Goal: Task Accomplishment & Management: Use online tool/utility

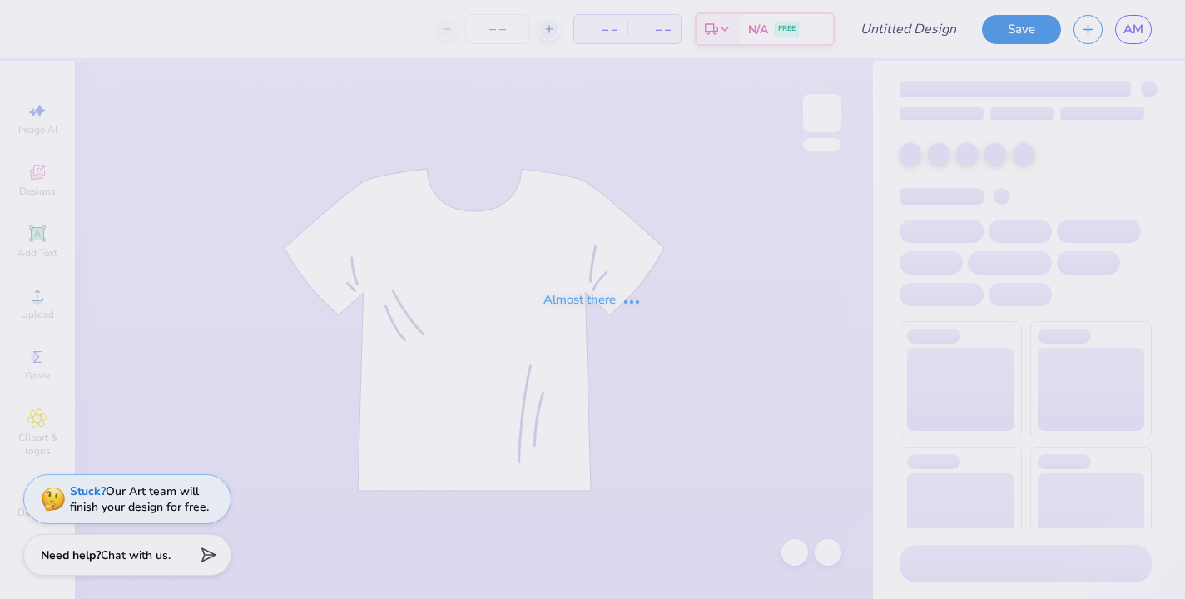
type input "SUPER SENIORS EST"
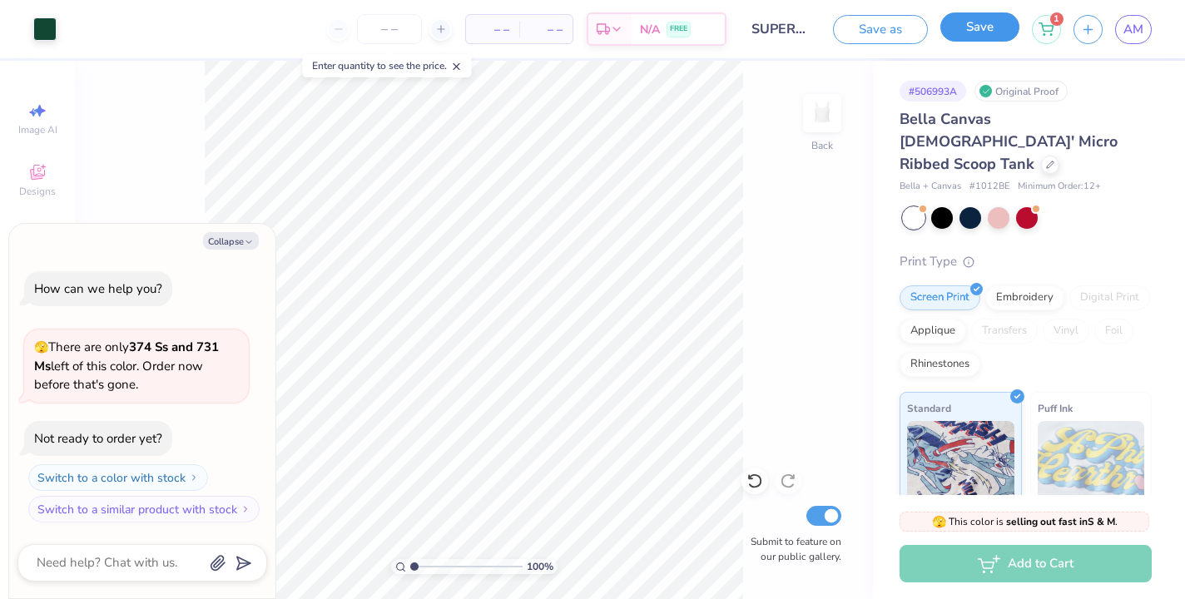
click at [975, 33] on button "Save" at bounding box center [980, 26] width 79 height 29
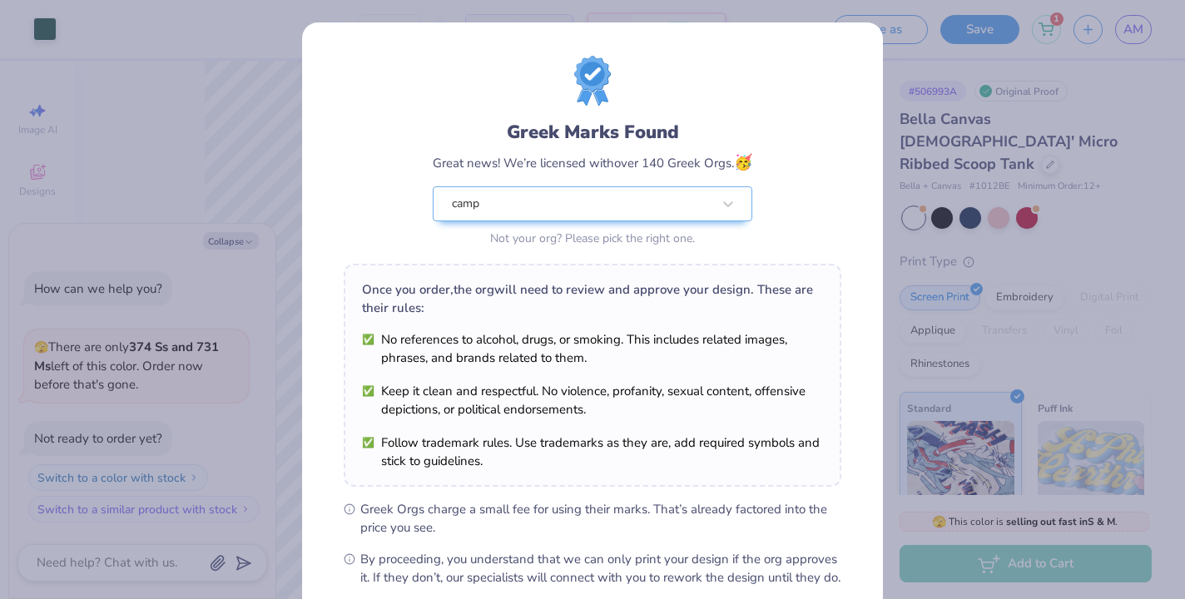
type textarea "x"
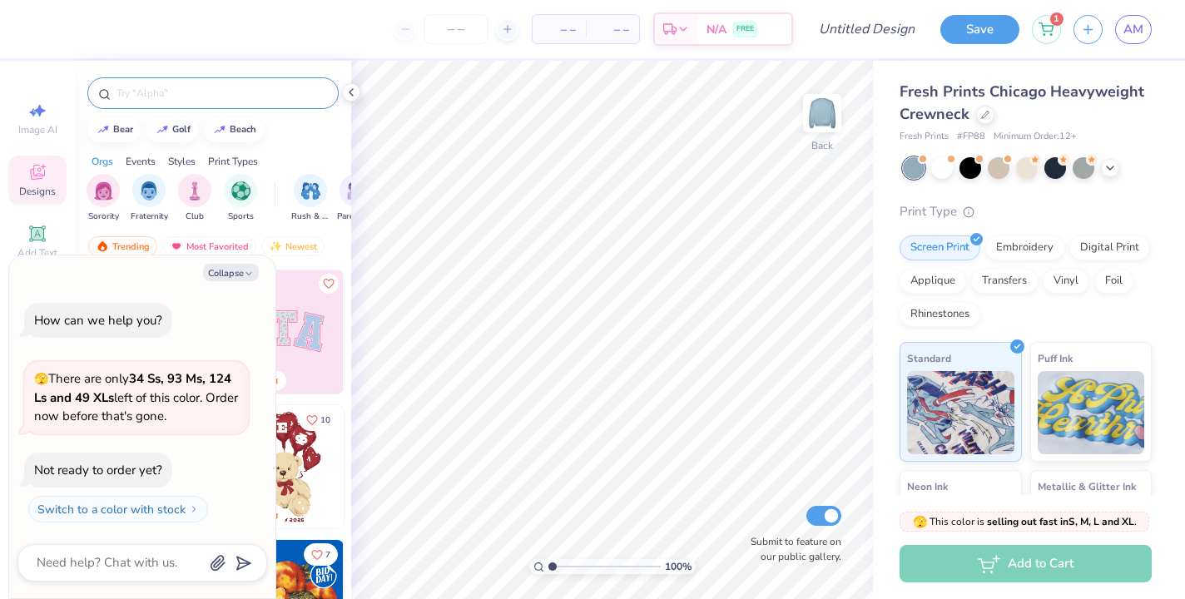
type textarea "x"
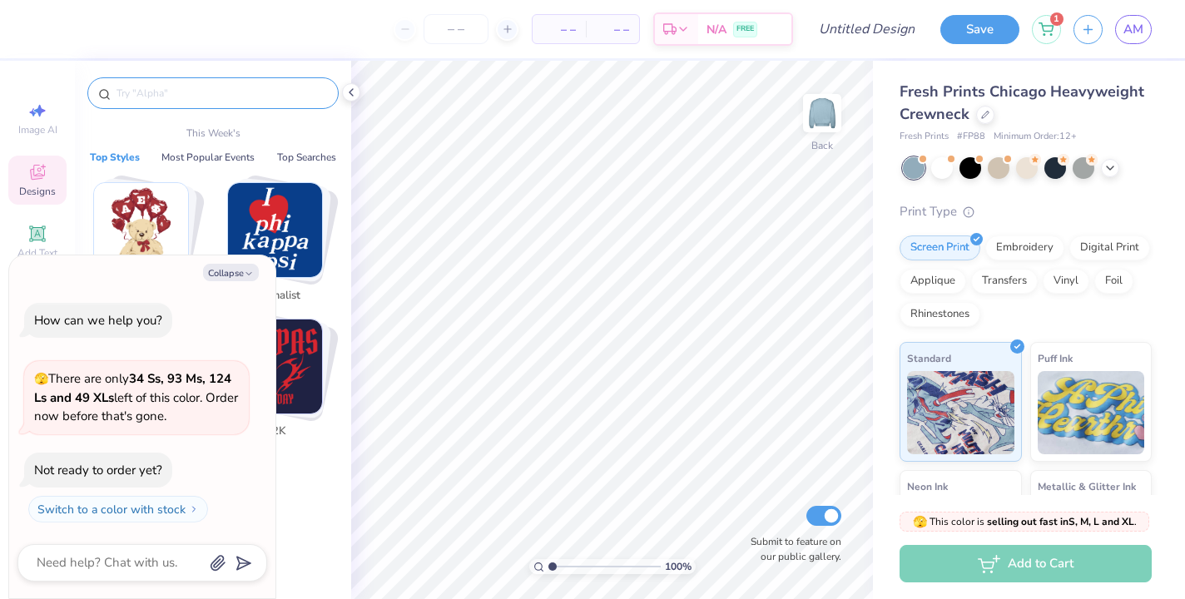
click at [167, 94] on input "text" at bounding box center [221, 93] width 213 height 17
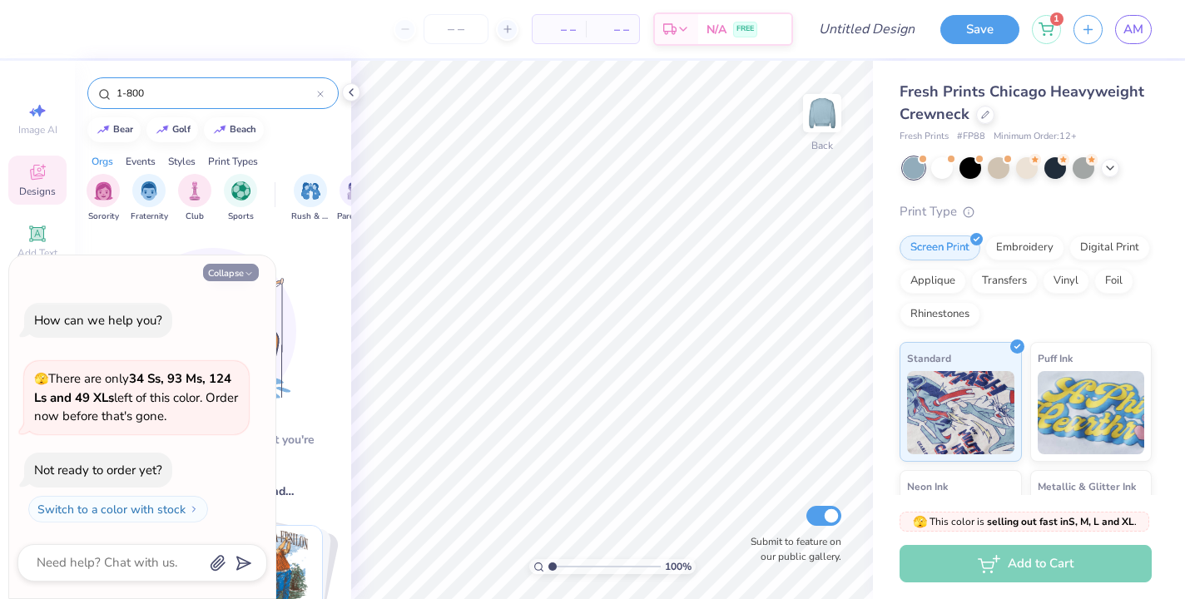
type input "1-800"
click at [219, 272] on button "Collapse" at bounding box center [231, 272] width 56 height 17
type textarea "x"
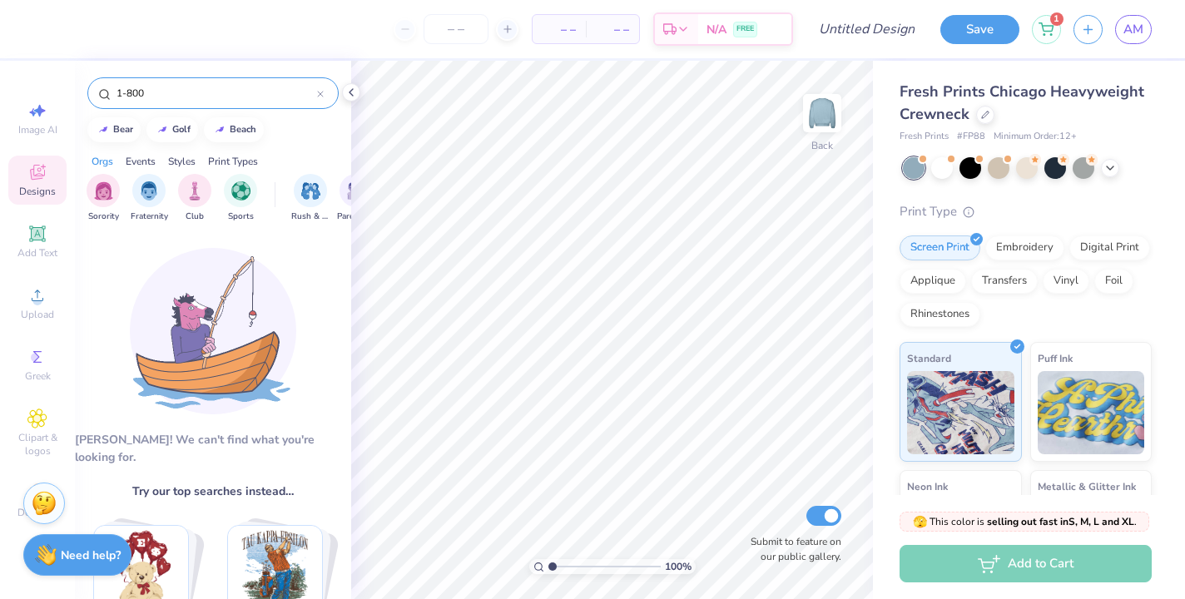
click at [179, 93] on input "1-800" at bounding box center [216, 93] width 202 height 17
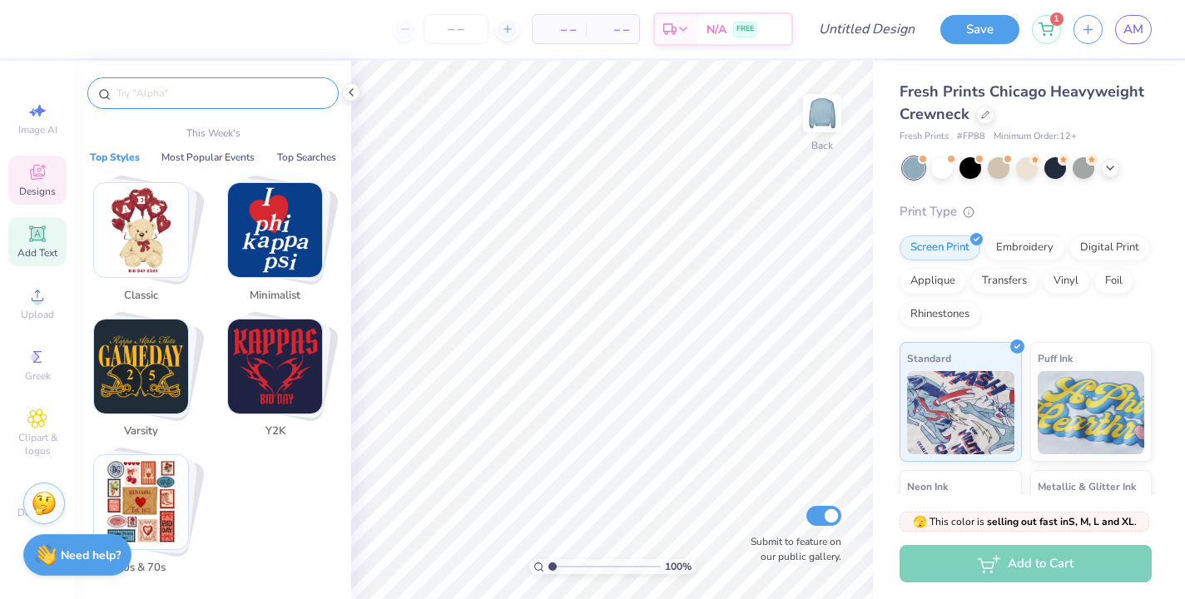
click at [37, 245] on div "Add Text" at bounding box center [37, 241] width 58 height 49
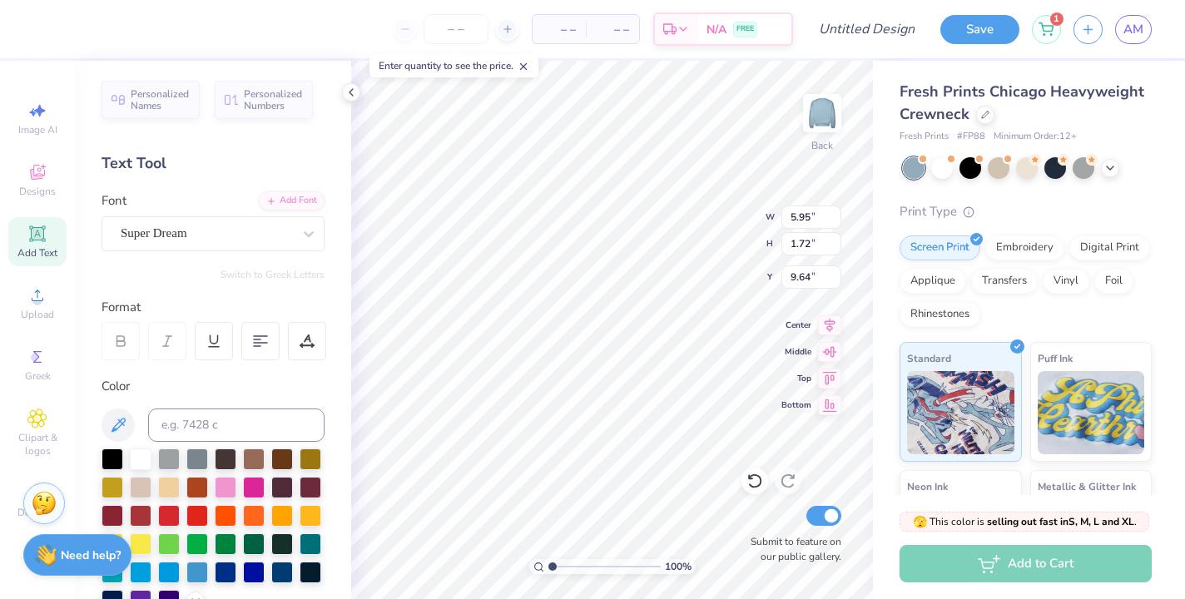
type input "3.00"
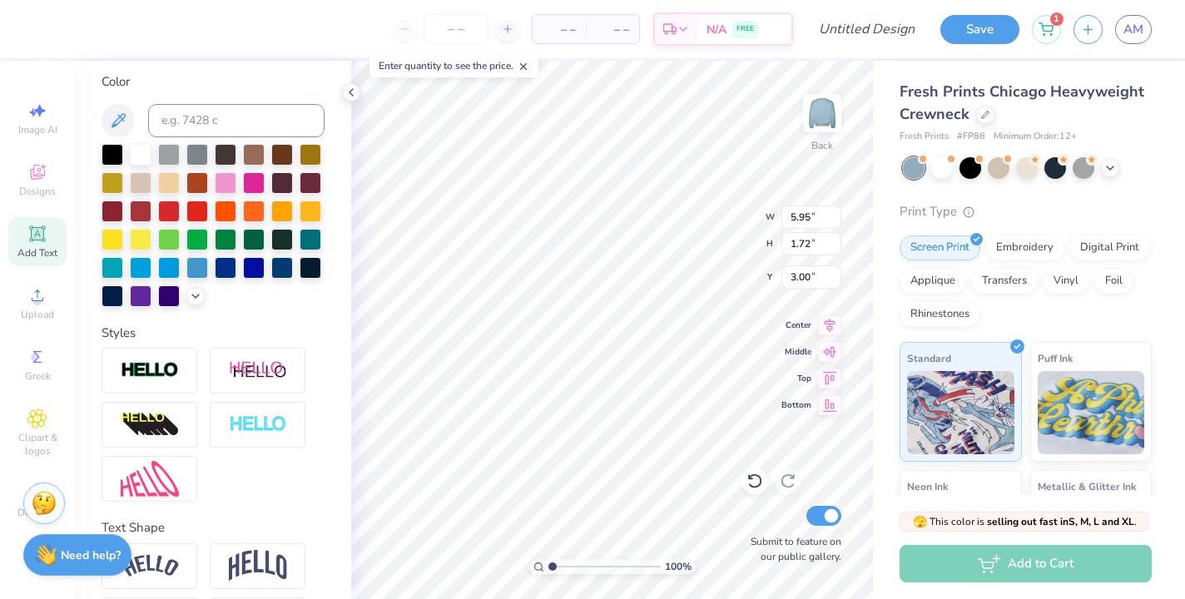
scroll to position [368, 0]
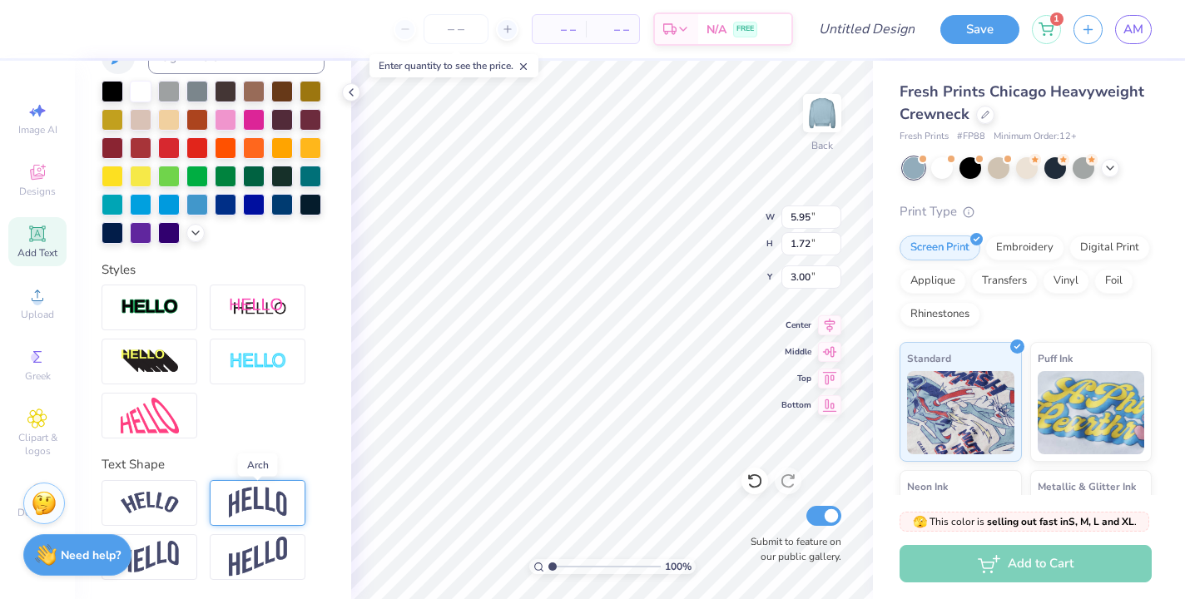
click at [252, 505] on img at bounding box center [258, 503] width 58 height 32
type textarea "1-800-Super Seniors"
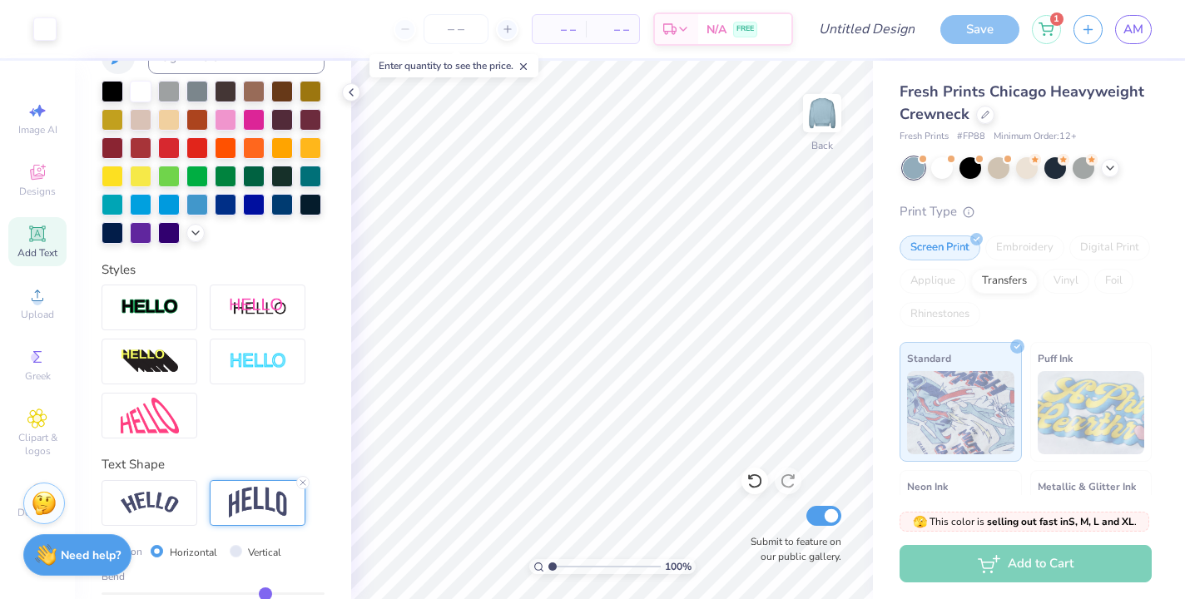
click at [255, 500] on img at bounding box center [258, 503] width 58 height 32
type input "2.67"
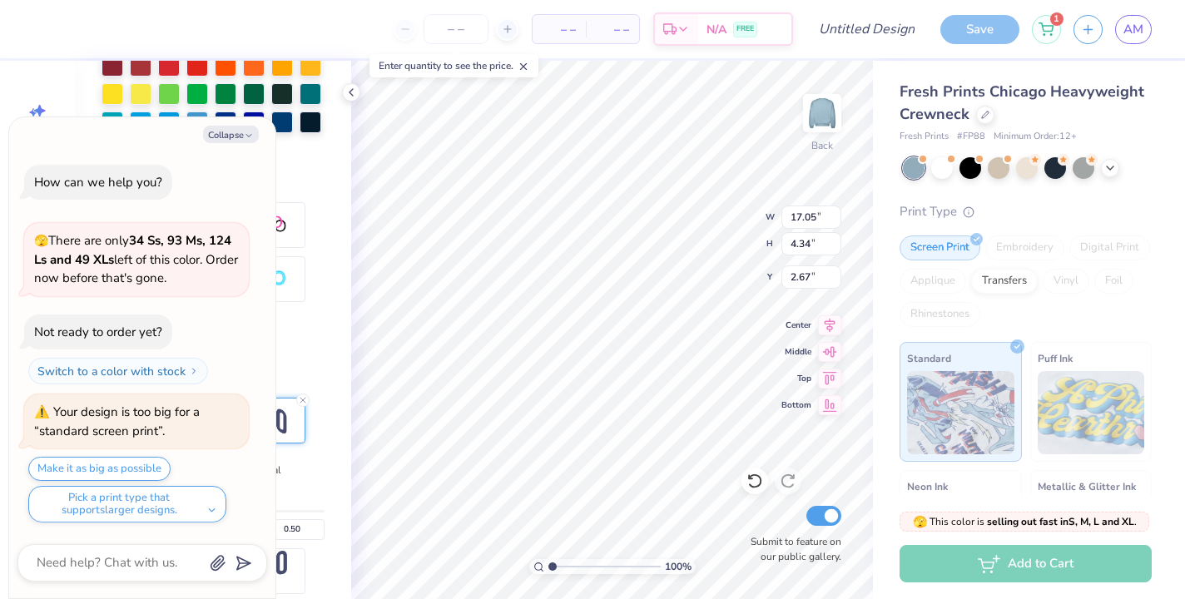
scroll to position [455, 0]
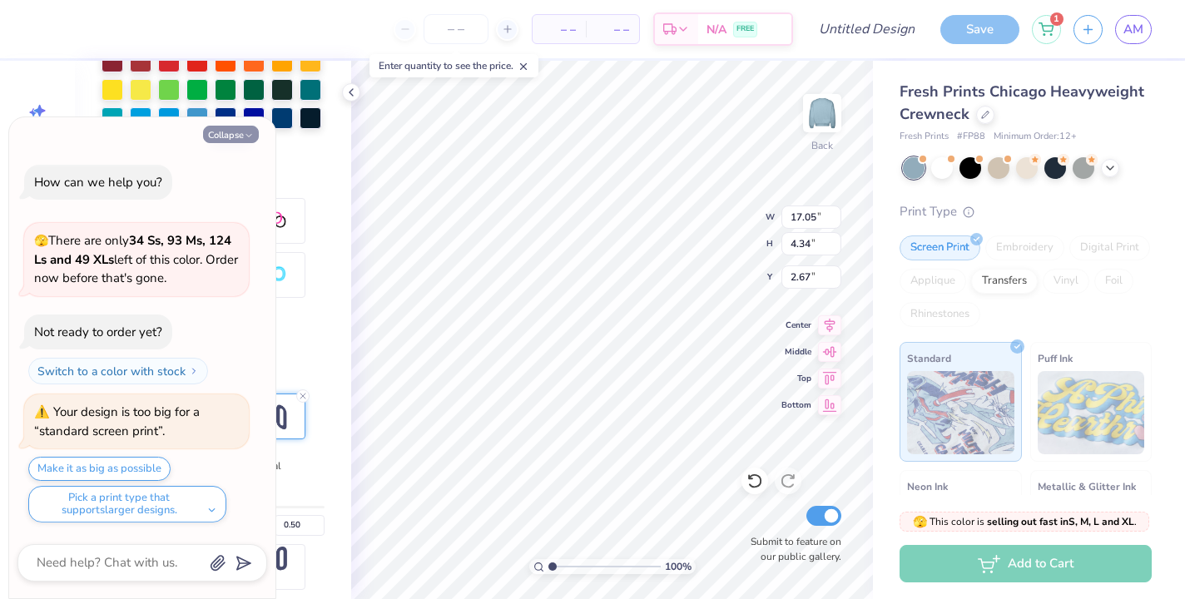
click at [246, 138] on icon "button" at bounding box center [249, 136] width 10 height 10
type textarea "x"
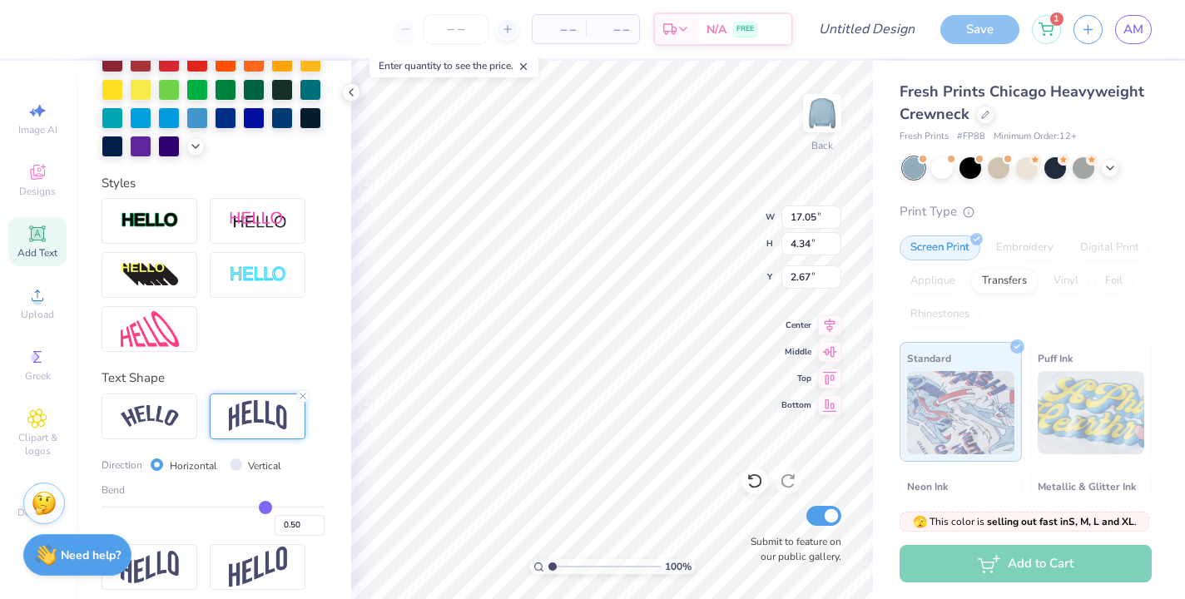
scroll to position [465, 0]
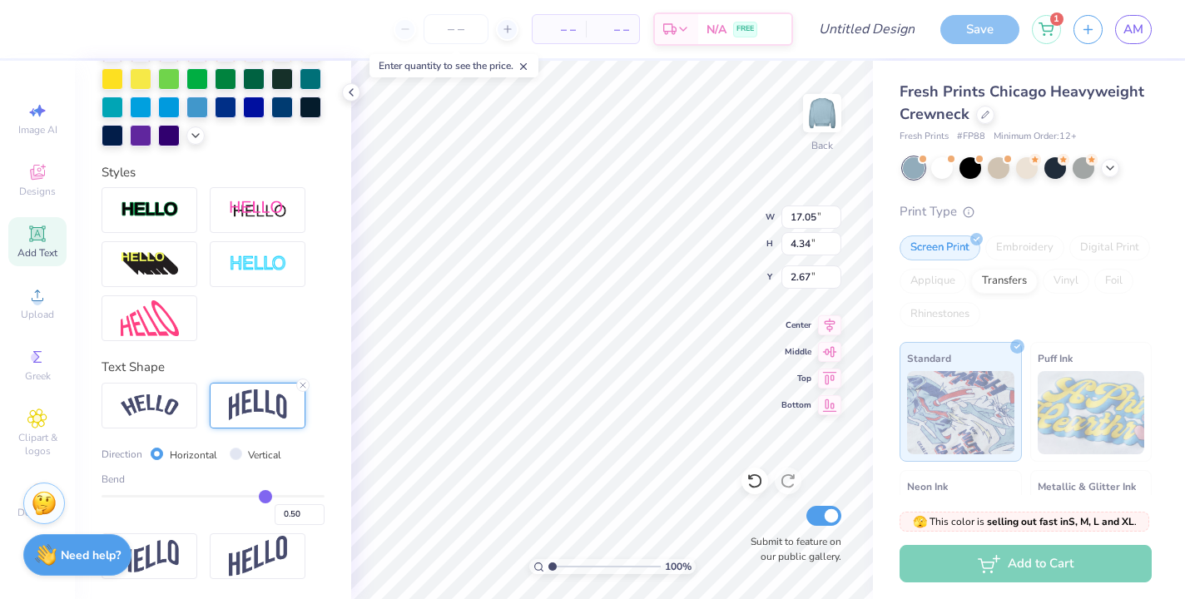
type input "0.51"
type input "0.52"
type input "0.53"
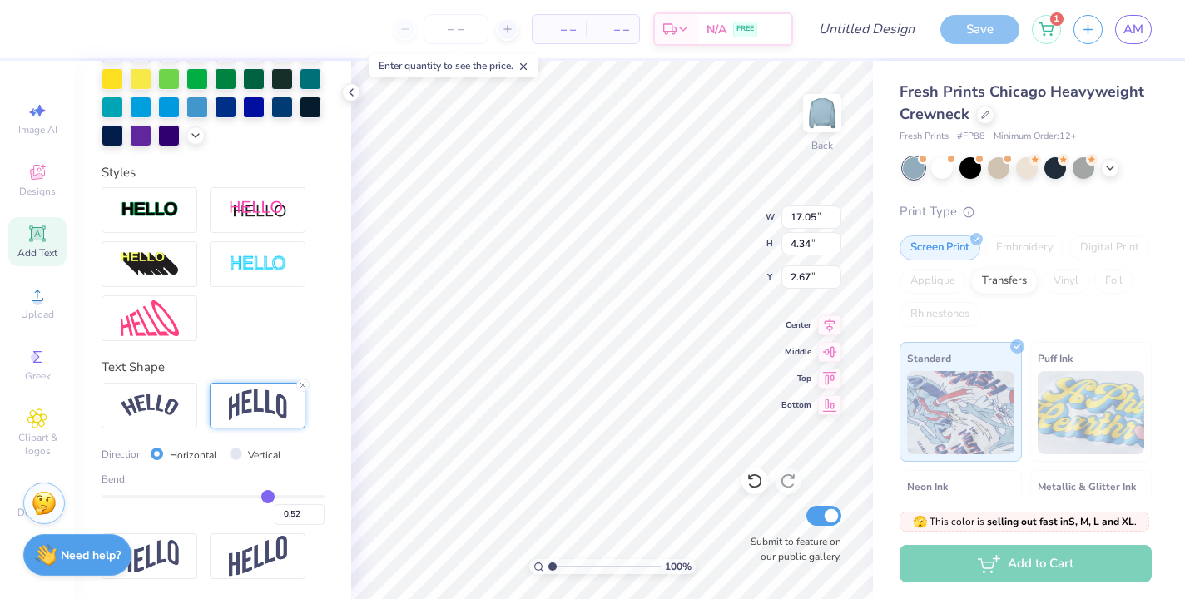
type input "0.53"
type input "0.54"
type input "0.55"
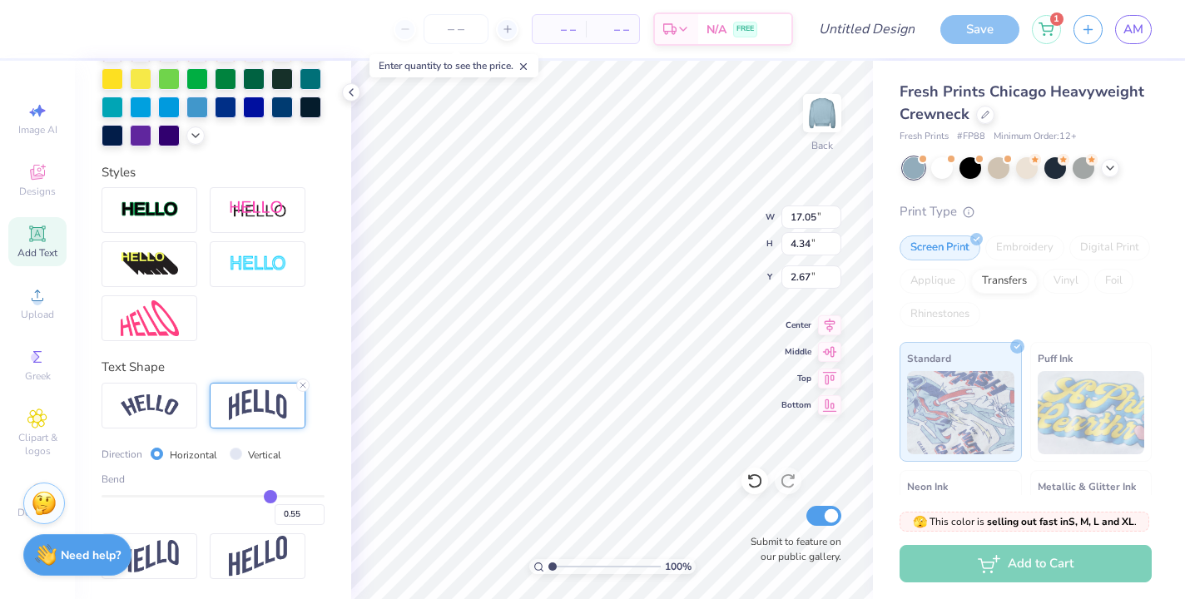
type input "0.56"
type input "0.57"
type input "0.58"
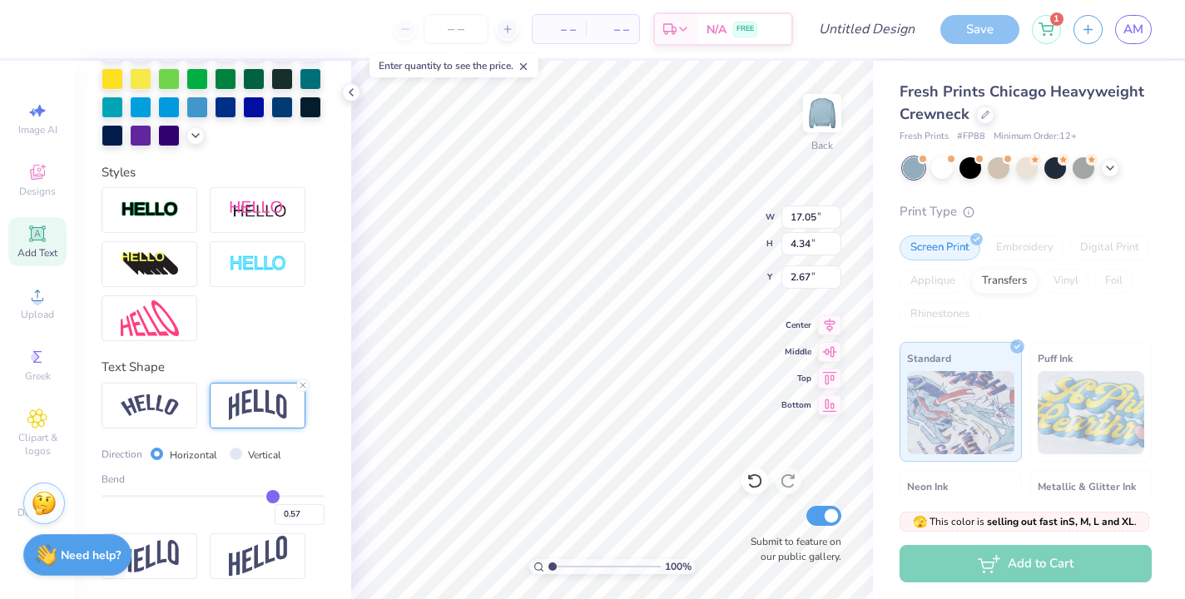
type input "0.58"
type input "0.6"
type input "0.60"
type input "0.61"
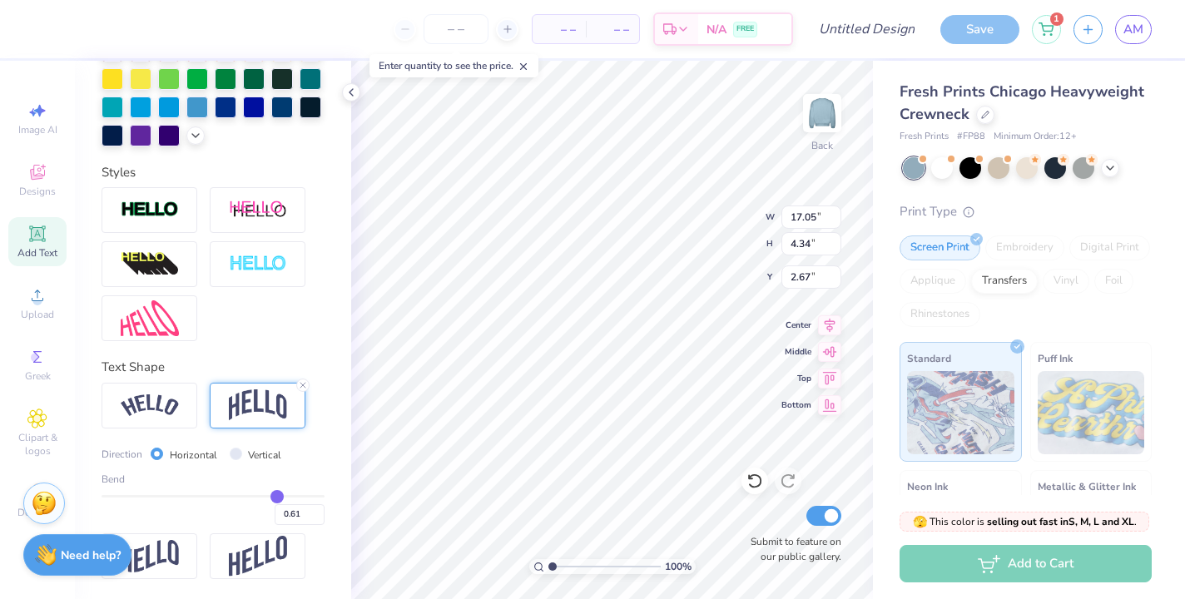
type input "0.63"
type input "0.64"
type input "0.65"
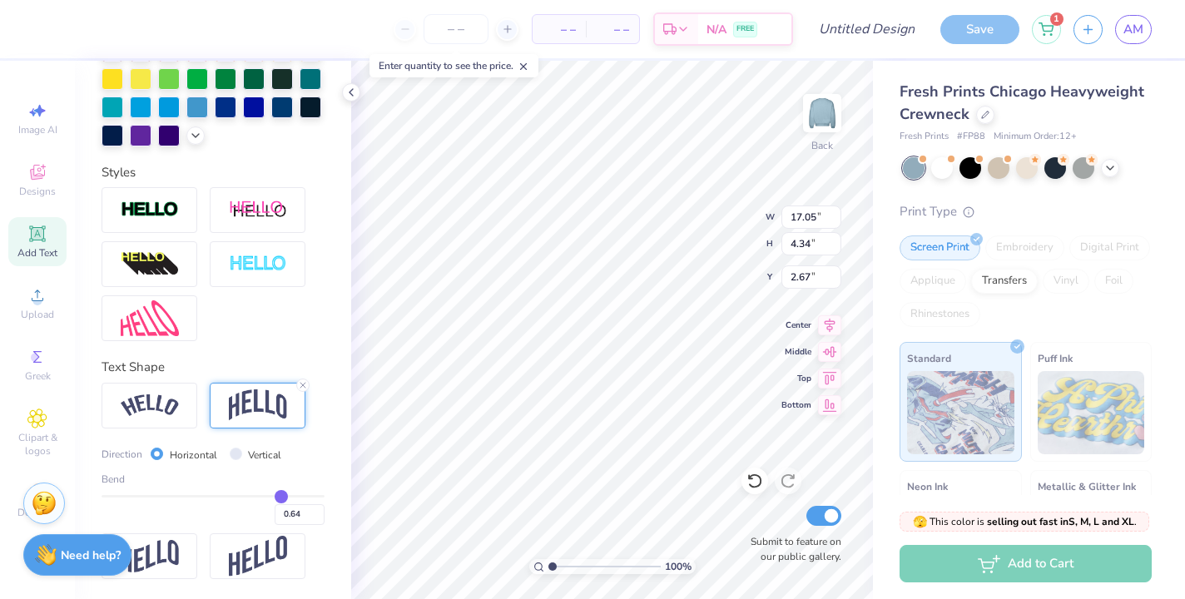
type input "0.65"
type input "0.66"
type input "0.67"
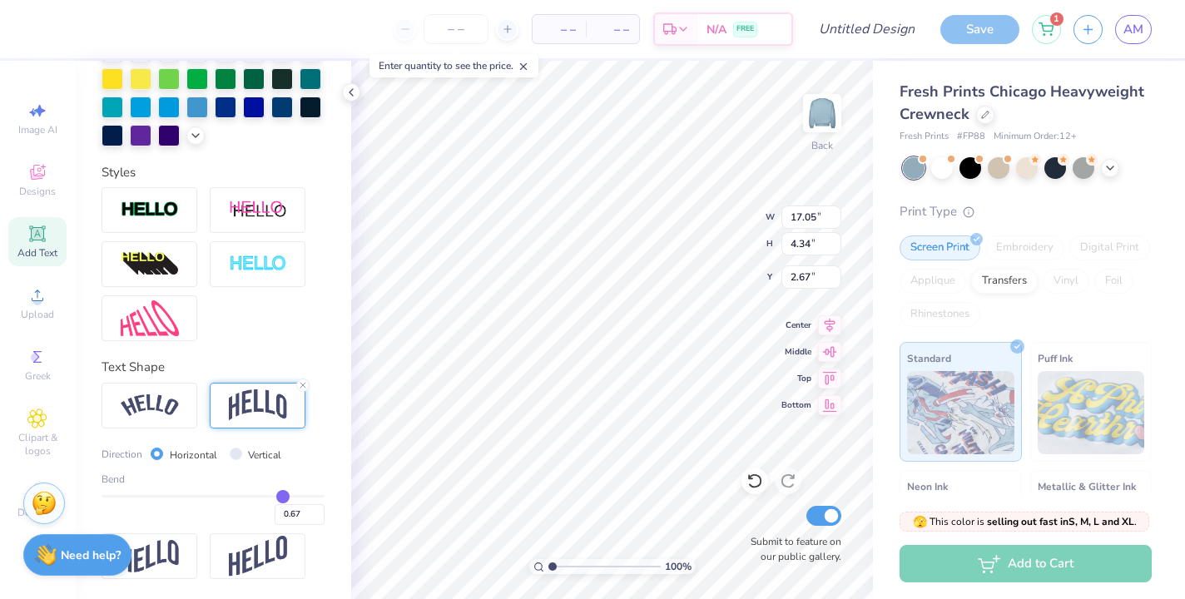
type input "0.68"
type input "0.69"
type input "0.7"
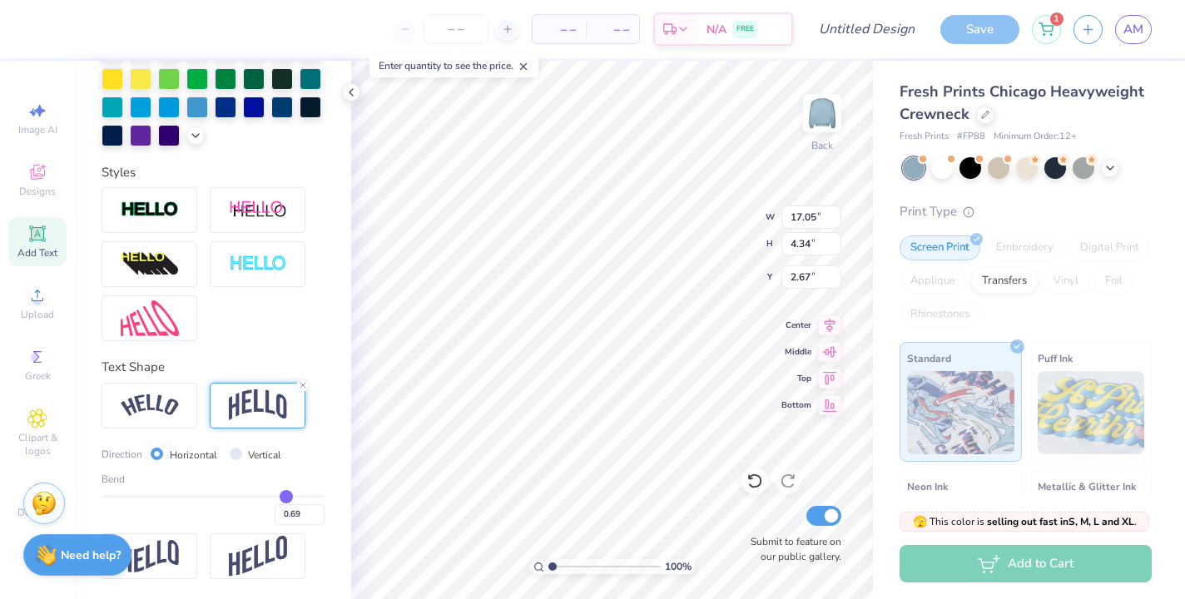
type input "0.70"
type input "0.71"
type input "0.72"
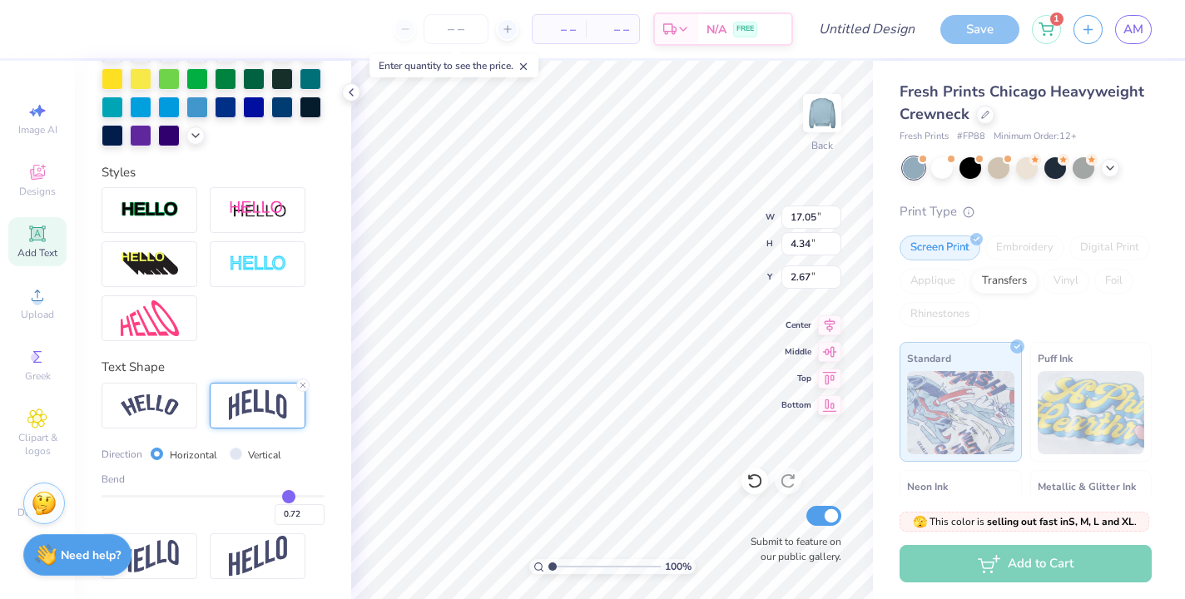
type input "0.73"
type input "0.74"
type input "0.75"
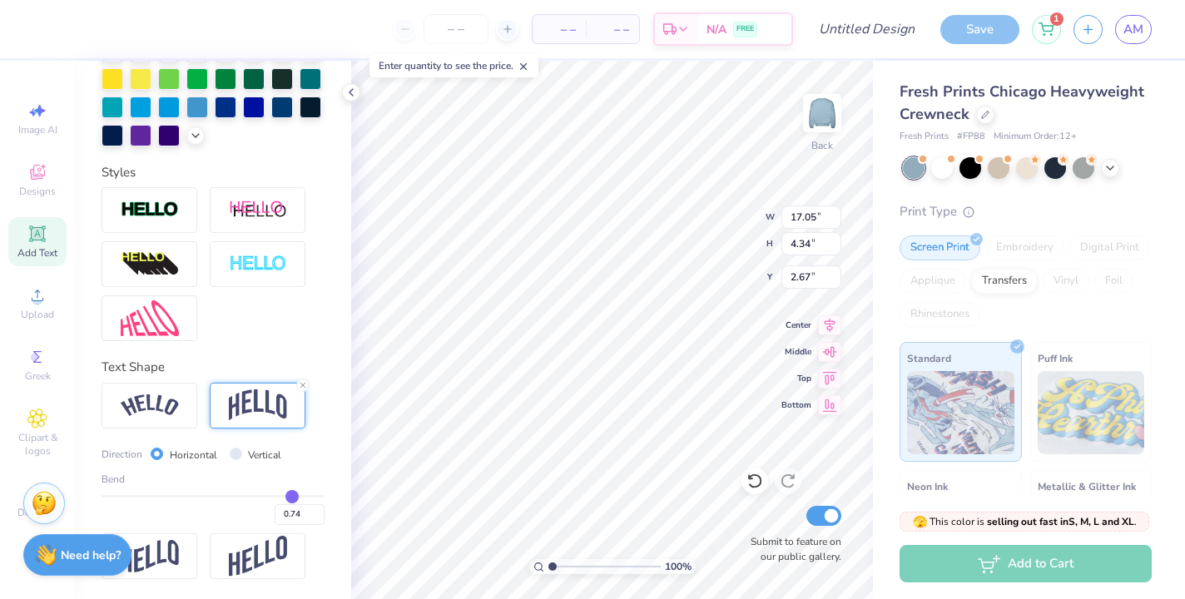
type input "0.75"
type input "0.76"
type input "0.78"
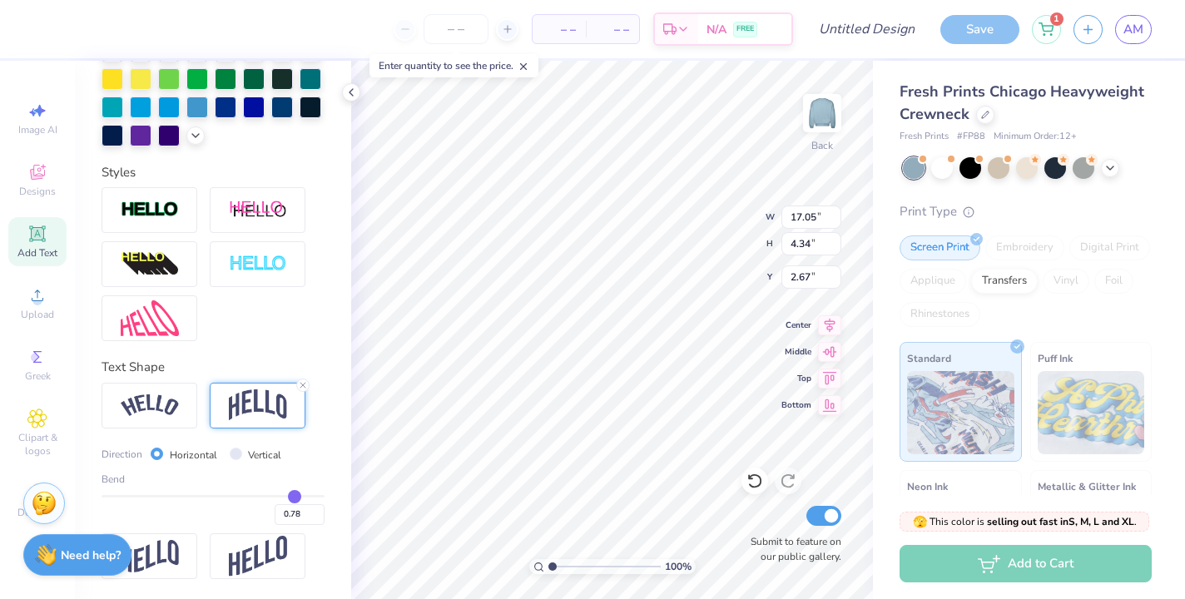
type input "0.79"
type input "0.81"
type input "0.82"
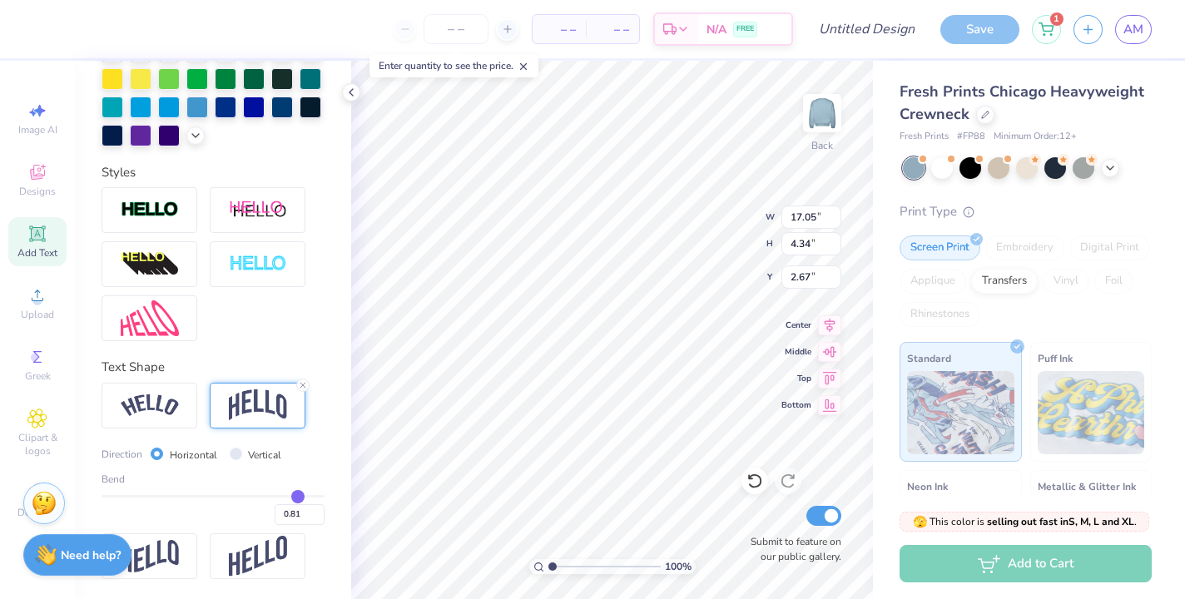
type input "0.82"
type input "0.83"
type input "0.84"
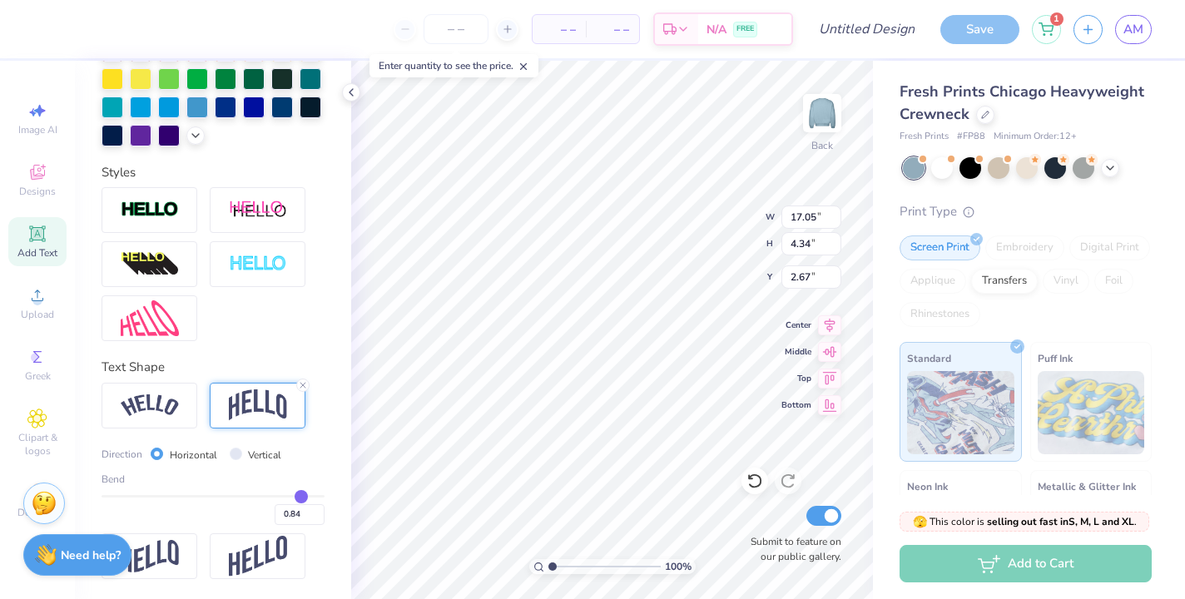
type input "0.85"
type input "0.86"
drag, startPoint x: 266, startPoint y: 496, endPoint x: 303, endPoint y: 498, distance: 36.7
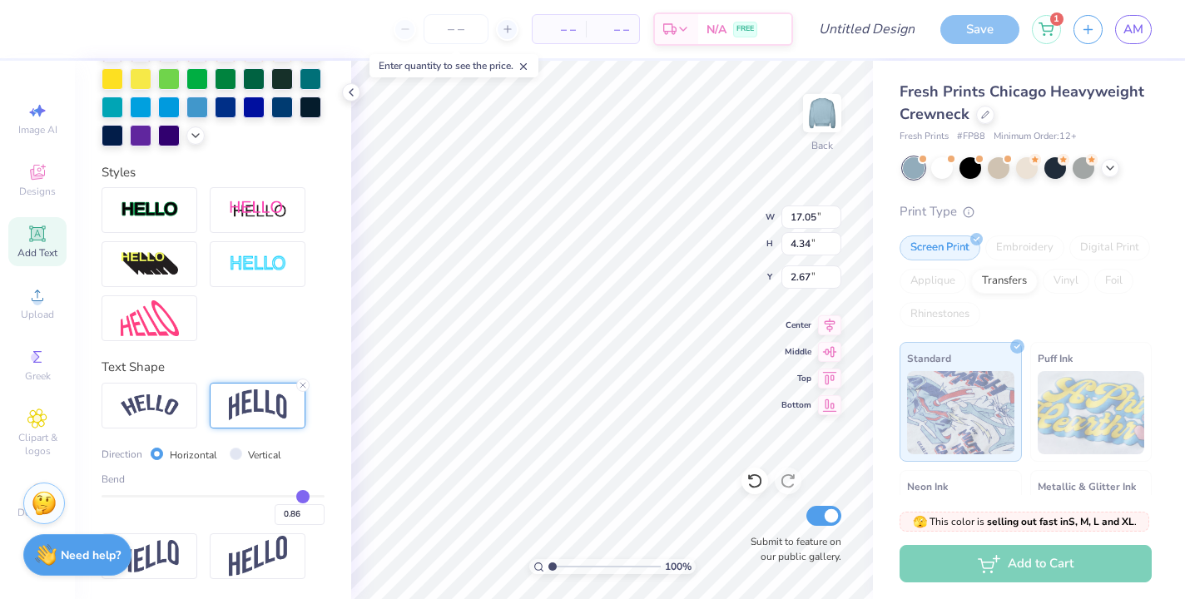
type input "0.86"
click at [303, 498] on input "range" at bounding box center [213, 496] width 223 height 2
type input "7.52"
type input "1.07"
type input "0.84"
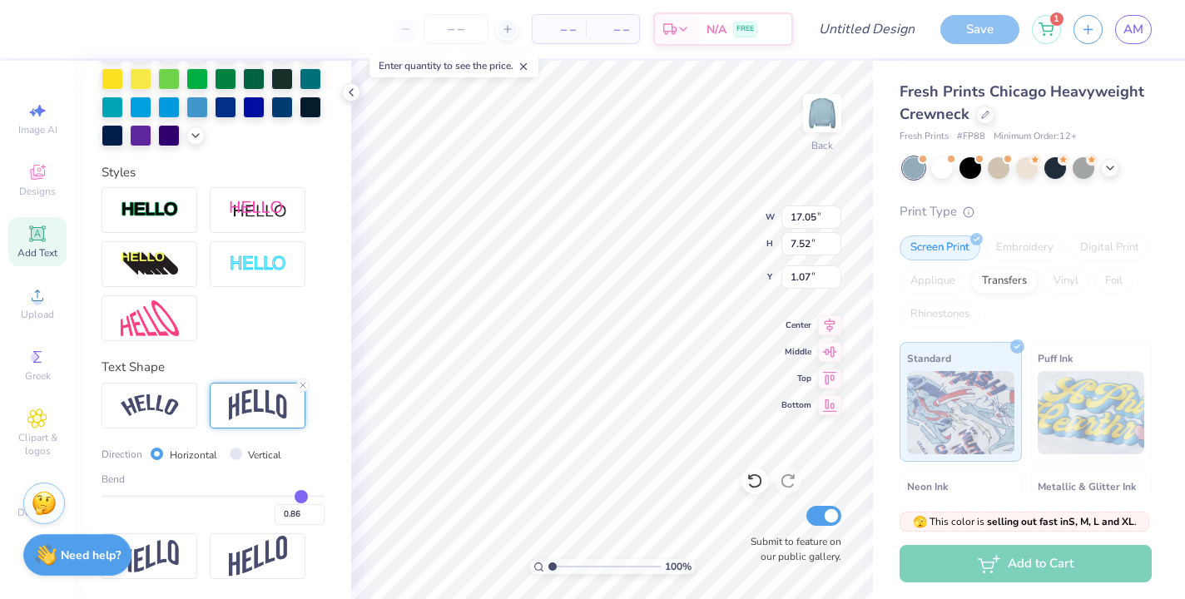
type input "0.84"
type input "0.82"
type input "0.81"
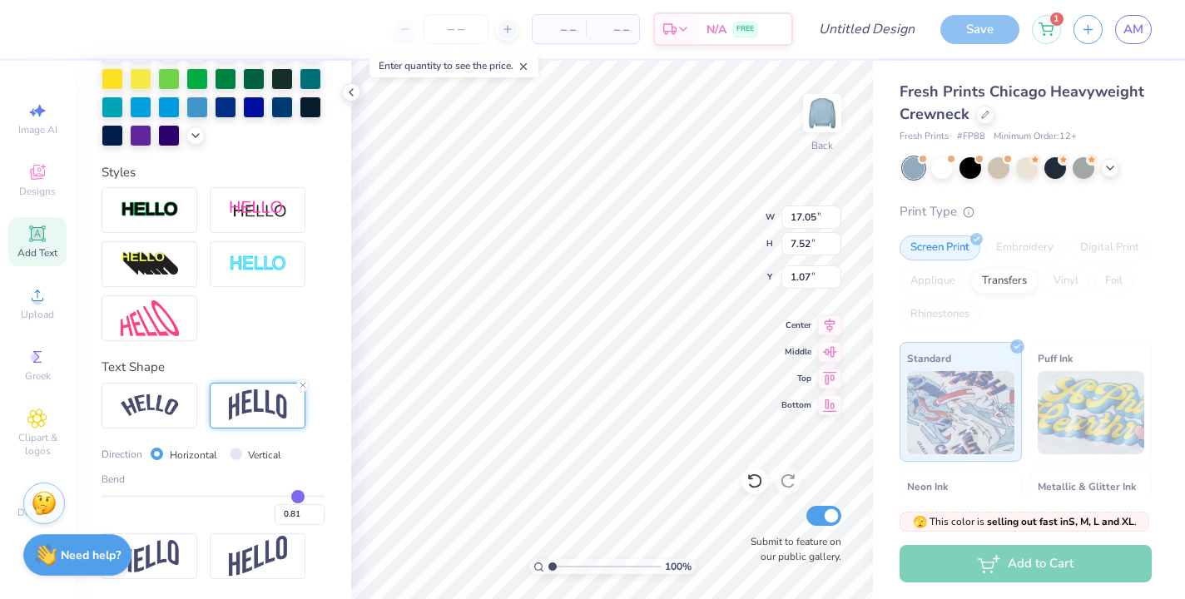
type input "0.79"
type input "0.76"
type input "0.74"
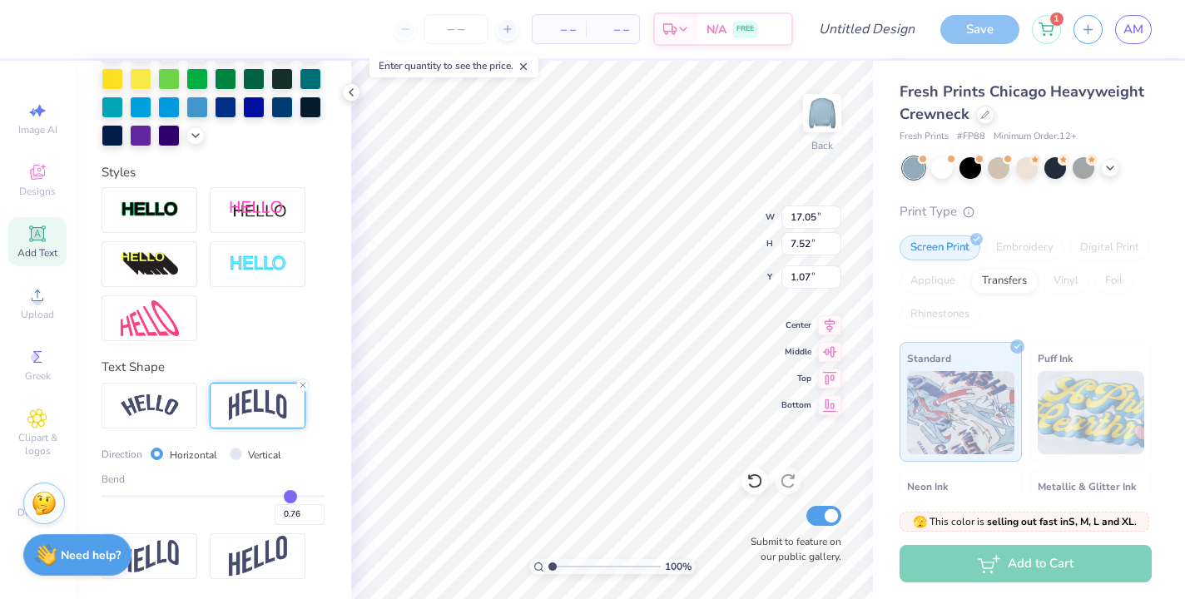
type input "0.74"
type input "0.72"
type input "0.7"
type input "0.70"
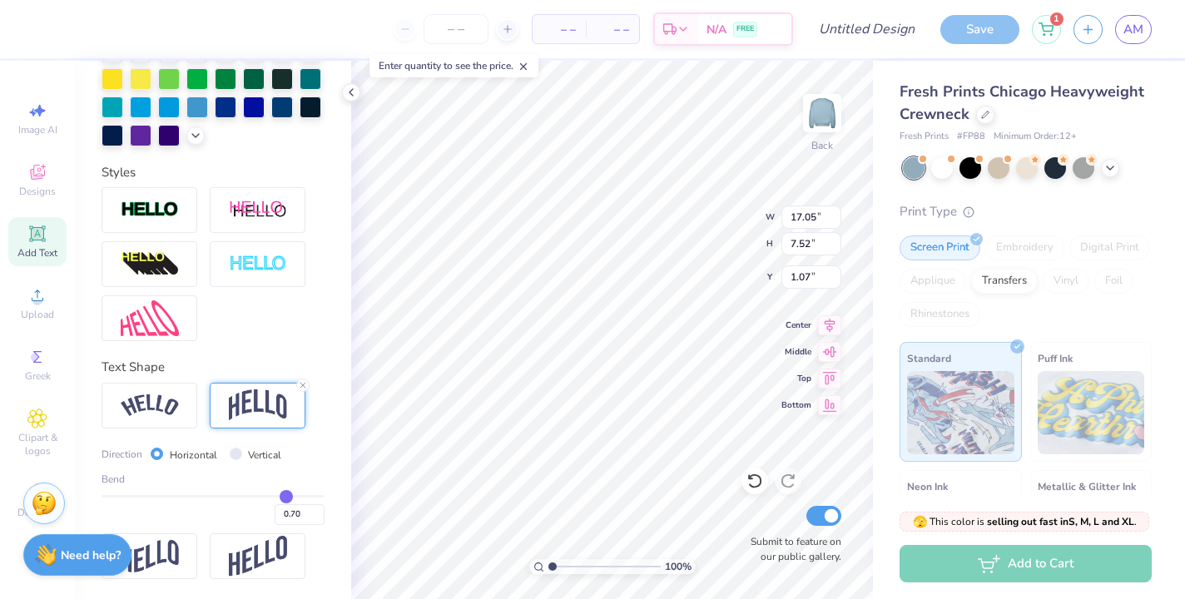
type input "0.68"
type input "0.66"
type input "0.63"
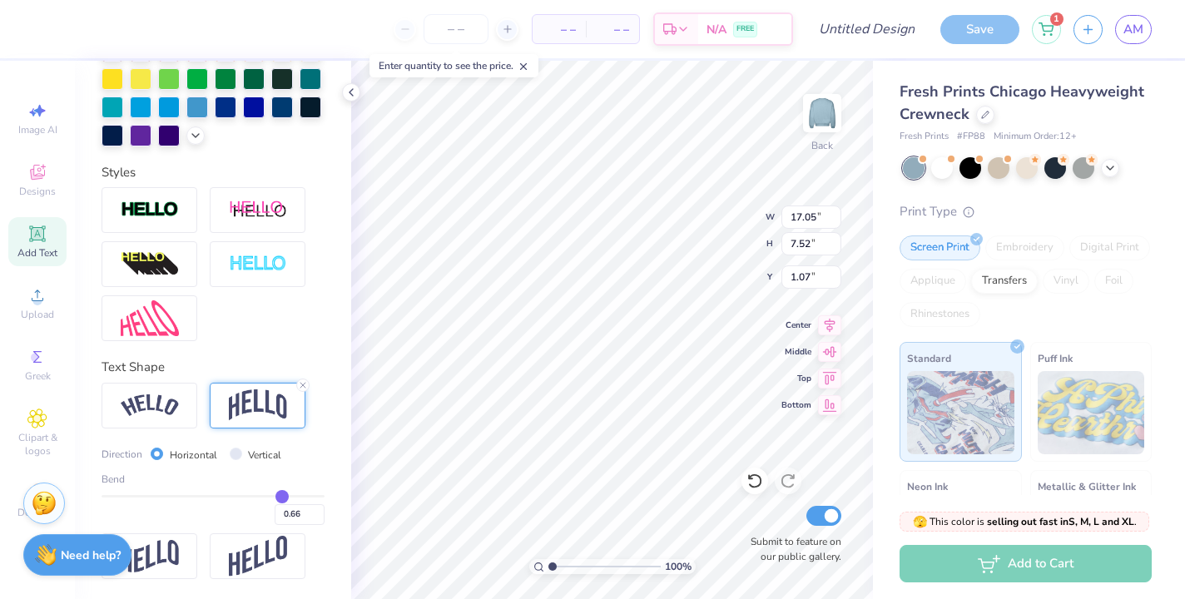
type input "0.63"
type input "0.61"
type input "0.58"
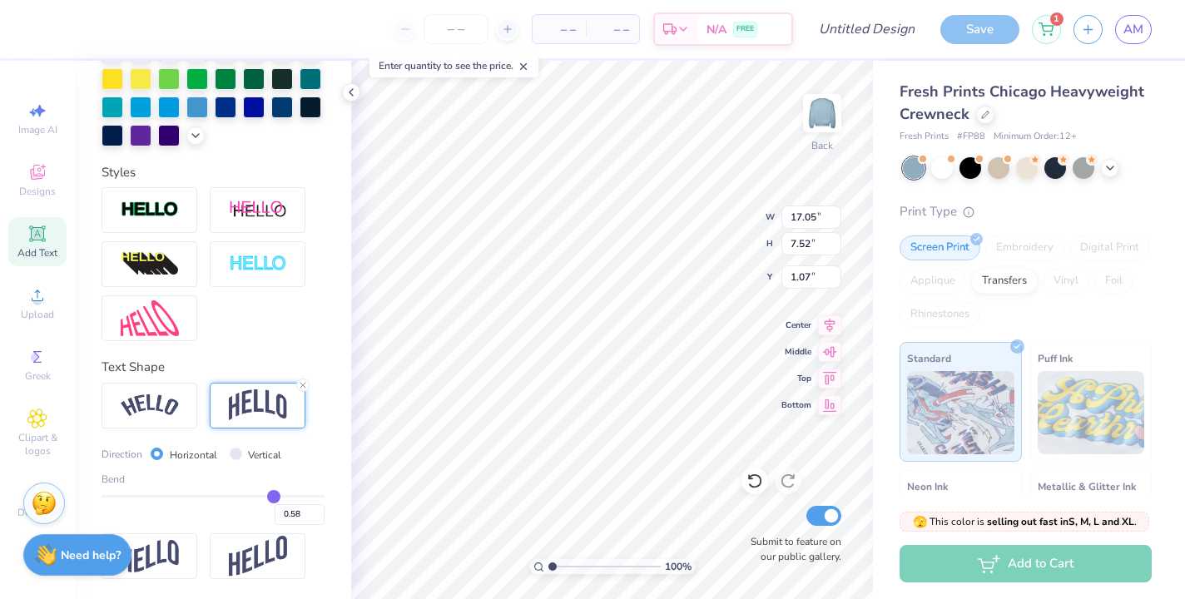
type input "0.56"
type input "0.54"
type input "0.51"
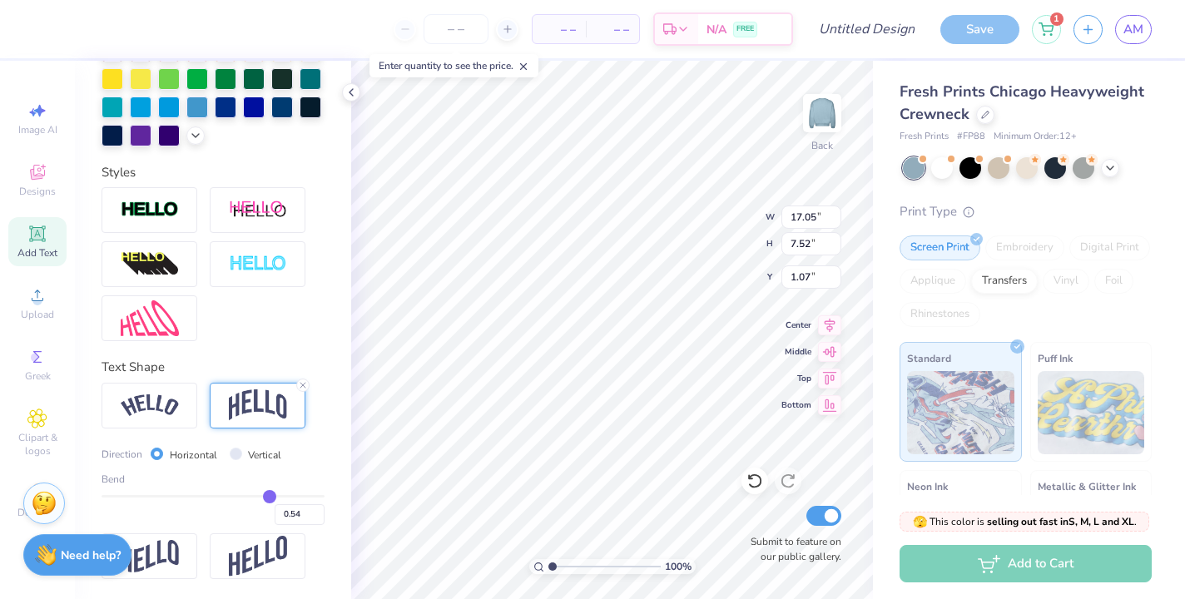
type input "0.51"
type input "0.5"
type input "0.50"
type input "0.47"
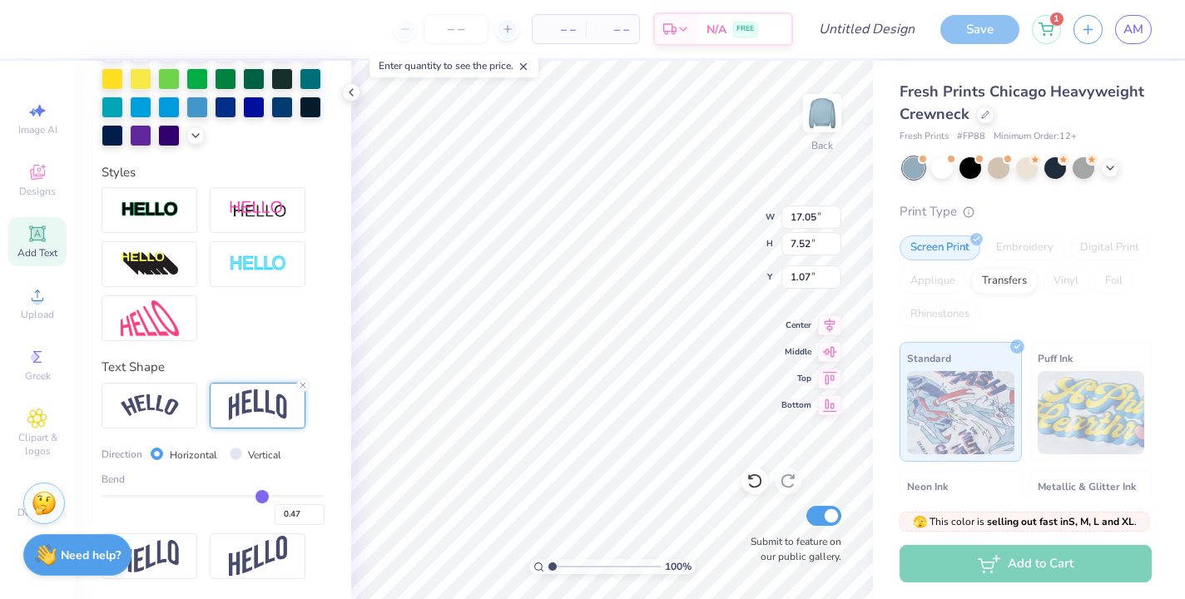
type input "0.44"
type input "0.4"
type input "0.40"
type input "0.36"
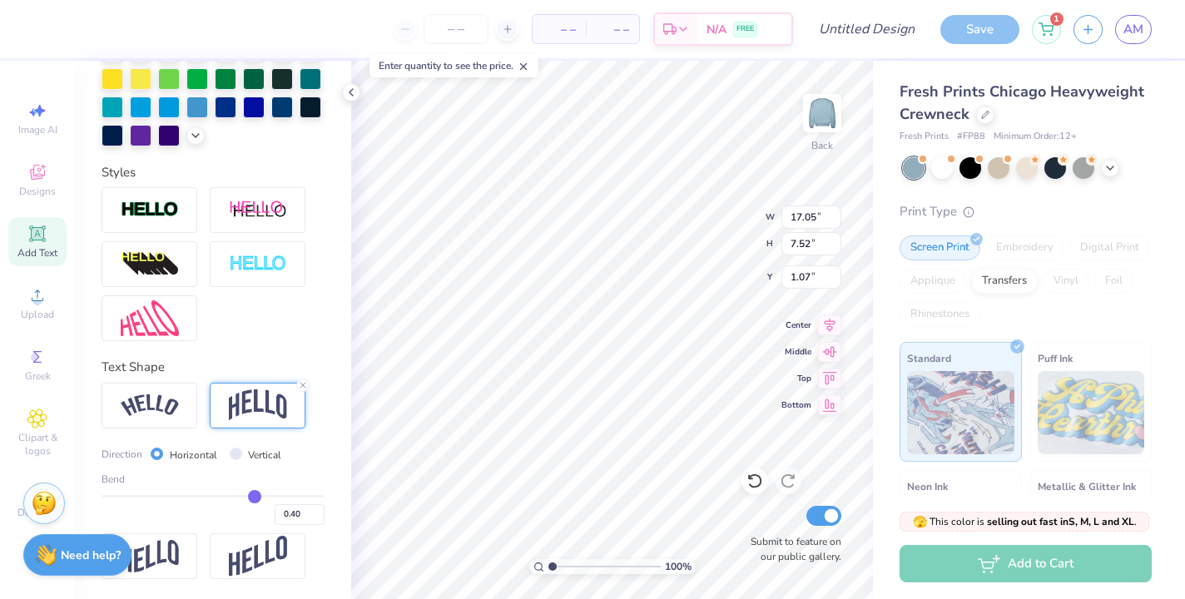
type input "0.36"
type input "0.32"
type input "0.27"
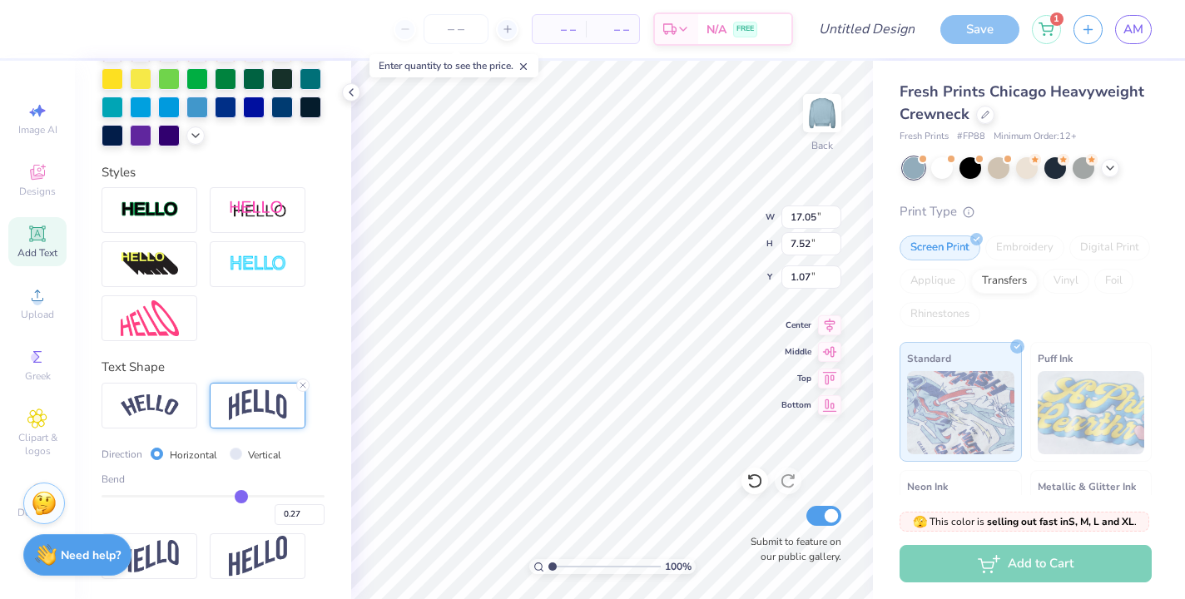
type input "0.23"
type input "0.18"
type input "0.13"
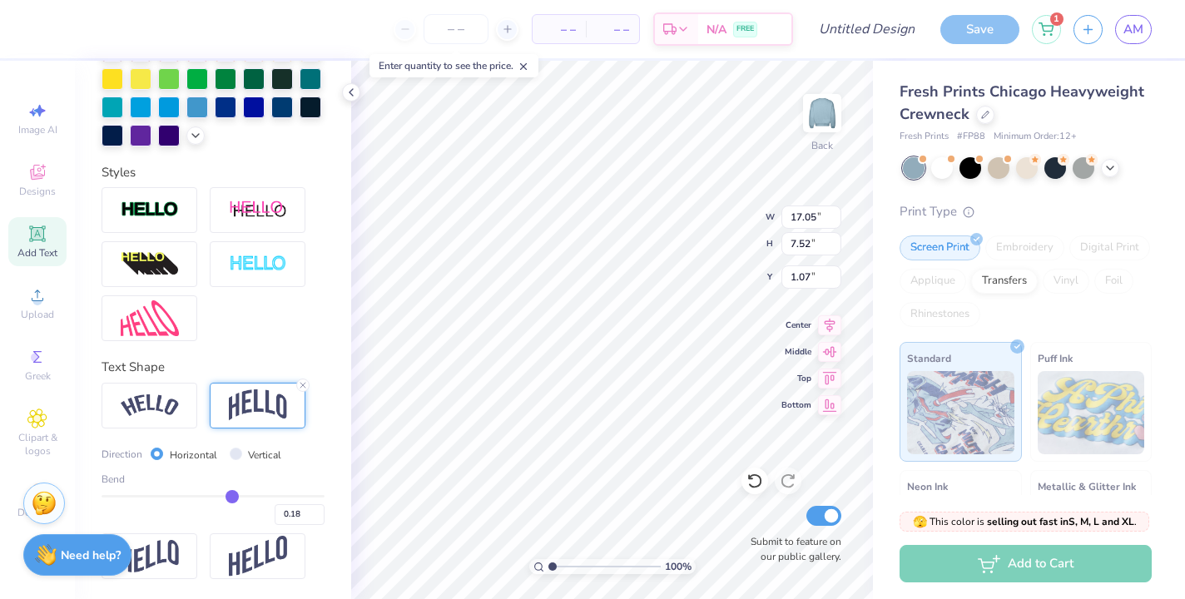
type input "0.13"
type input "0.07"
type input "0"
type input "0.00"
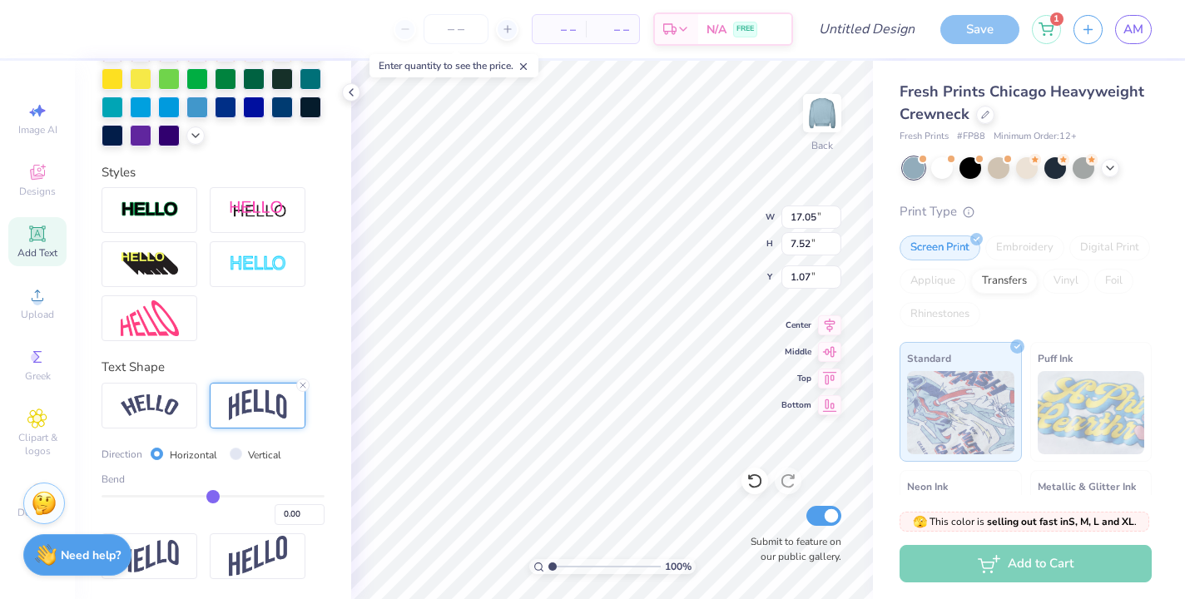
type input "-0.09"
type input "-0.16"
type input "-0.21"
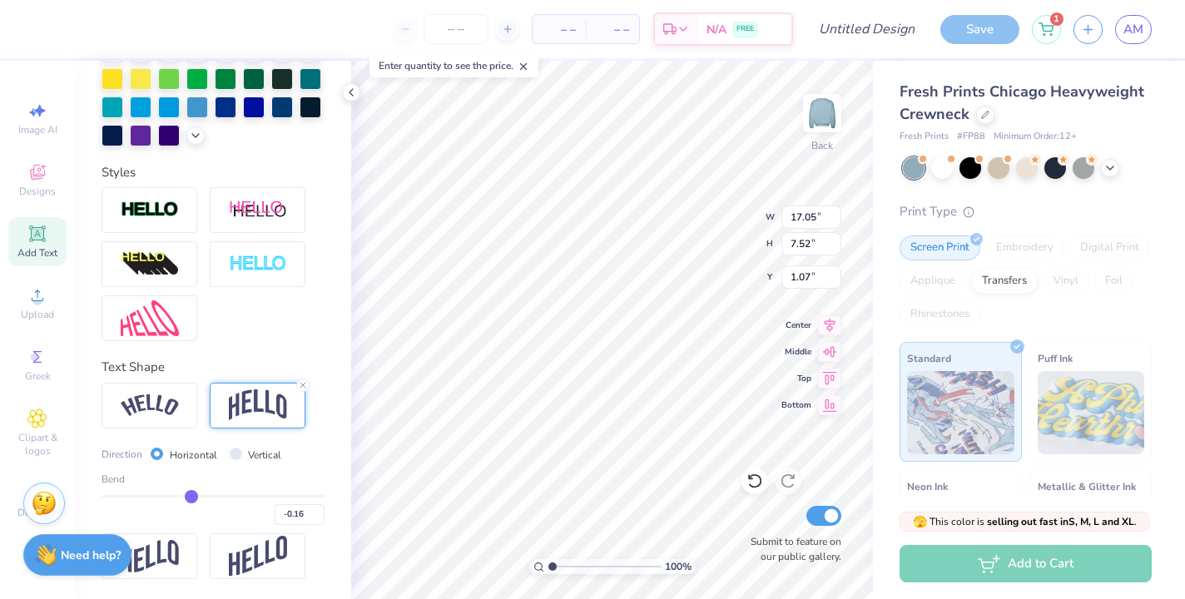
type input "-0.21"
type input "-0.26"
type input "-0.3"
type input "-0.30"
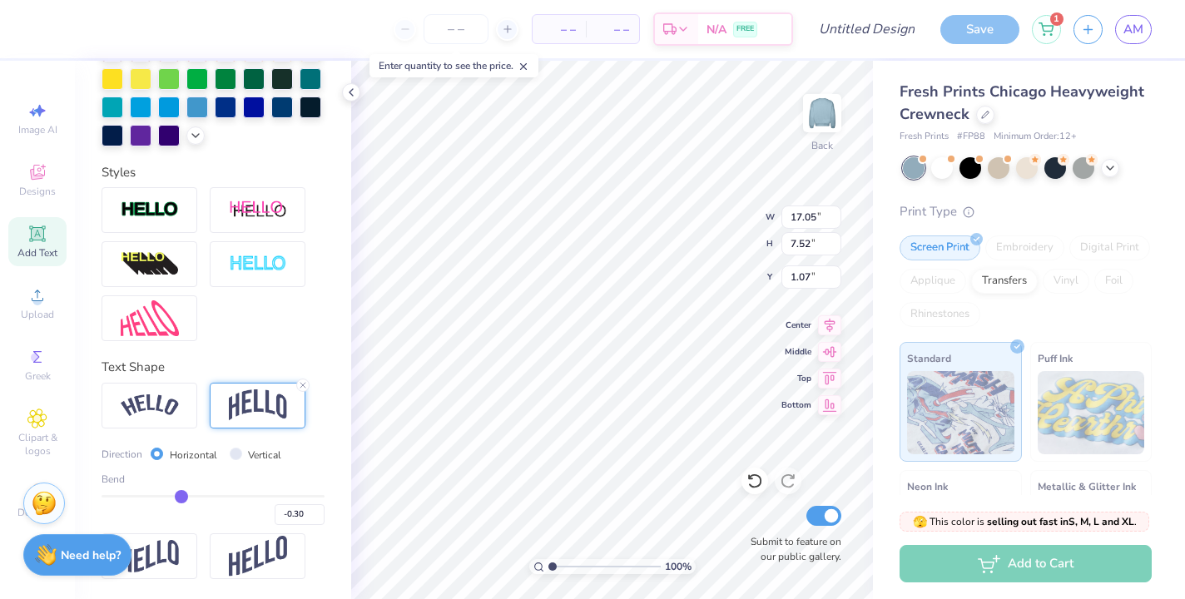
type input "-0.33"
type input "-0.35"
type input "-0.37"
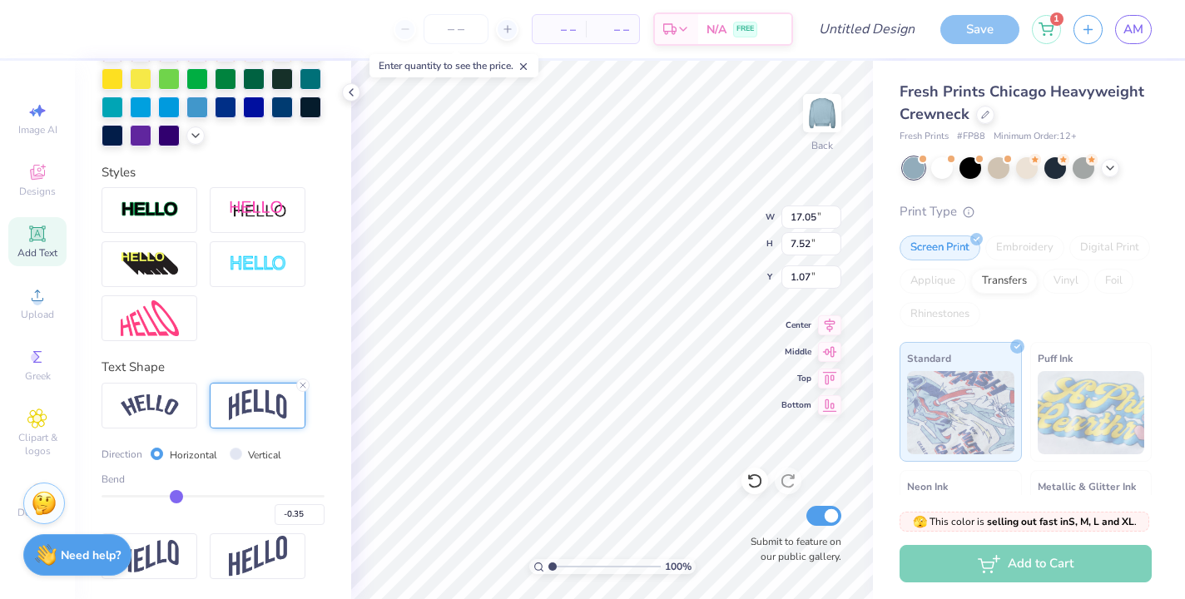
type input "-0.37"
type input "-0.38"
type input "-0.39"
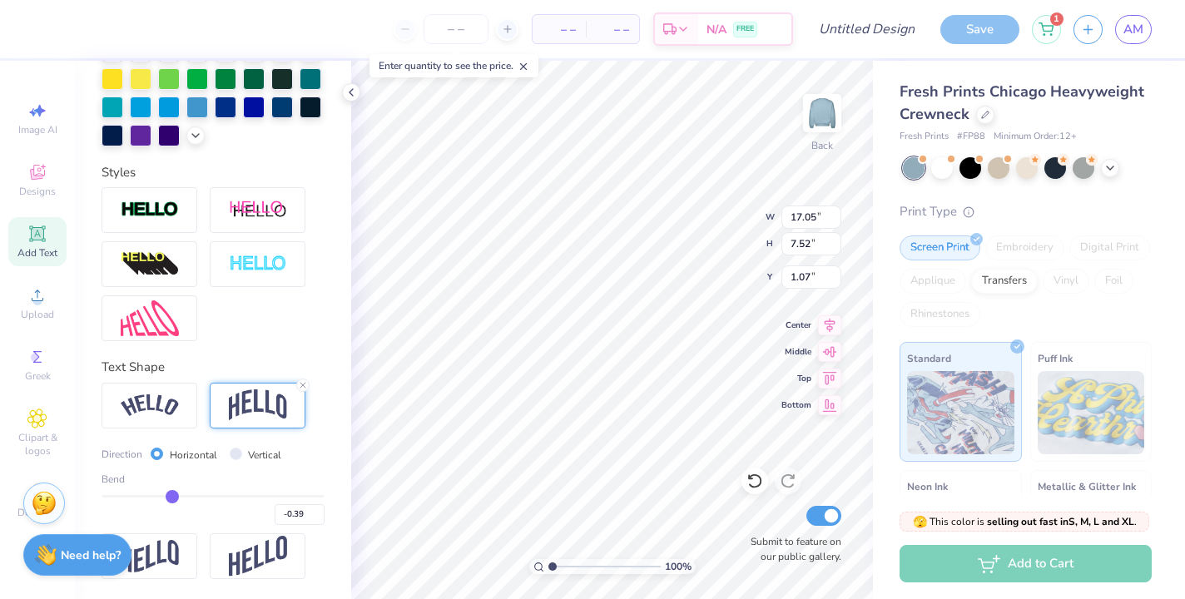
drag, startPoint x: 301, startPoint y: 494, endPoint x: 171, endPoint y: 494, distance: 129.9
type input "-0.39"
click at [171, 495] on input "range" at bounding box center [213, 496] width 223 height 2
type input "4.09"
type input "2.79"
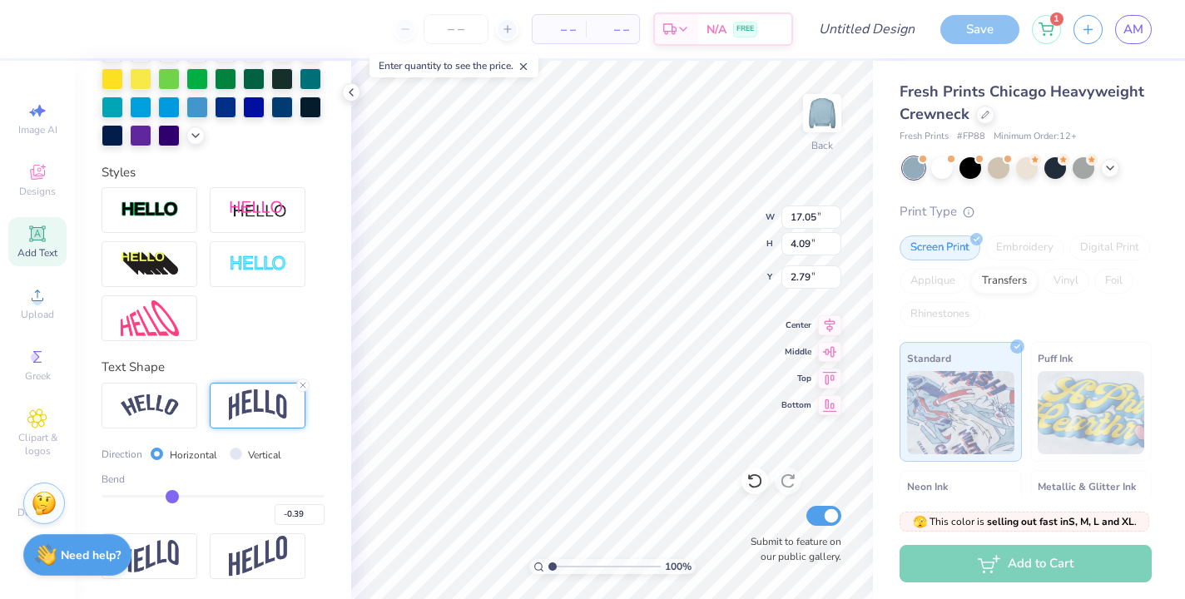
type input "-0.38"
type input "-0.35"
type input "-0.33"
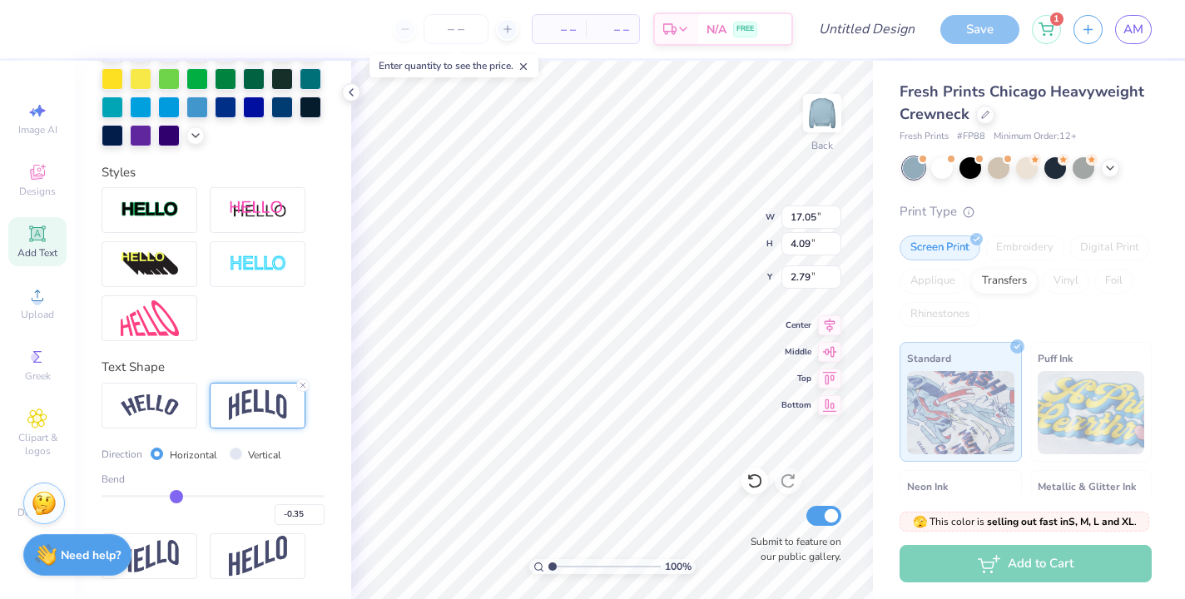
type input "-0.33"
type input "-0.3"
type input "-0.30"
type input "-0.27"
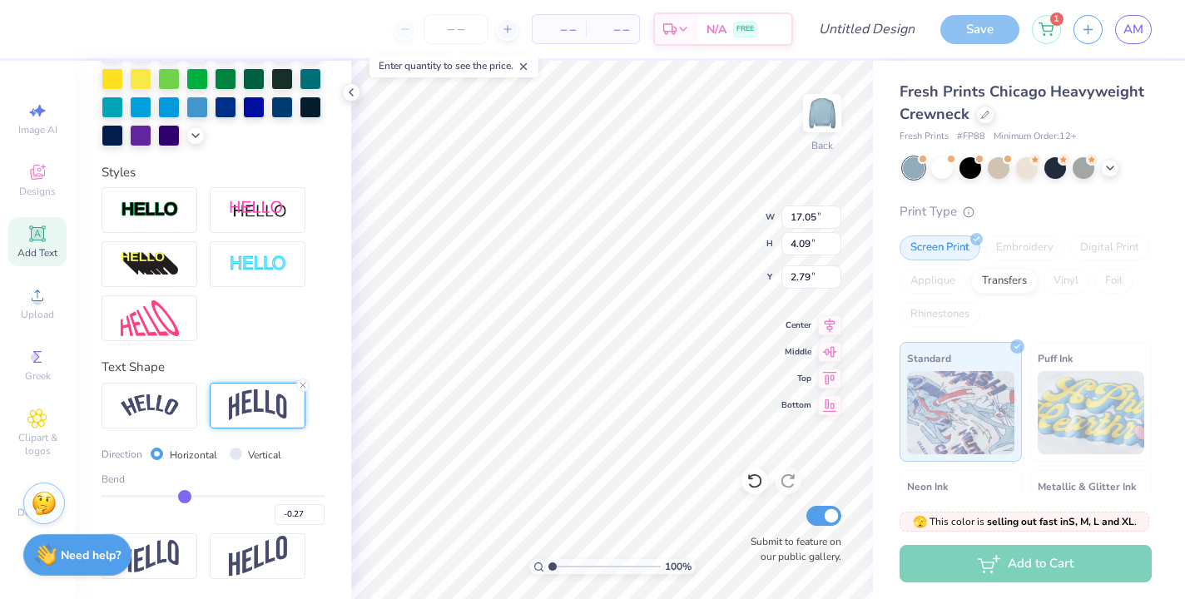
type input "-0.24"
type input "-0.22"
type input "-0.19"
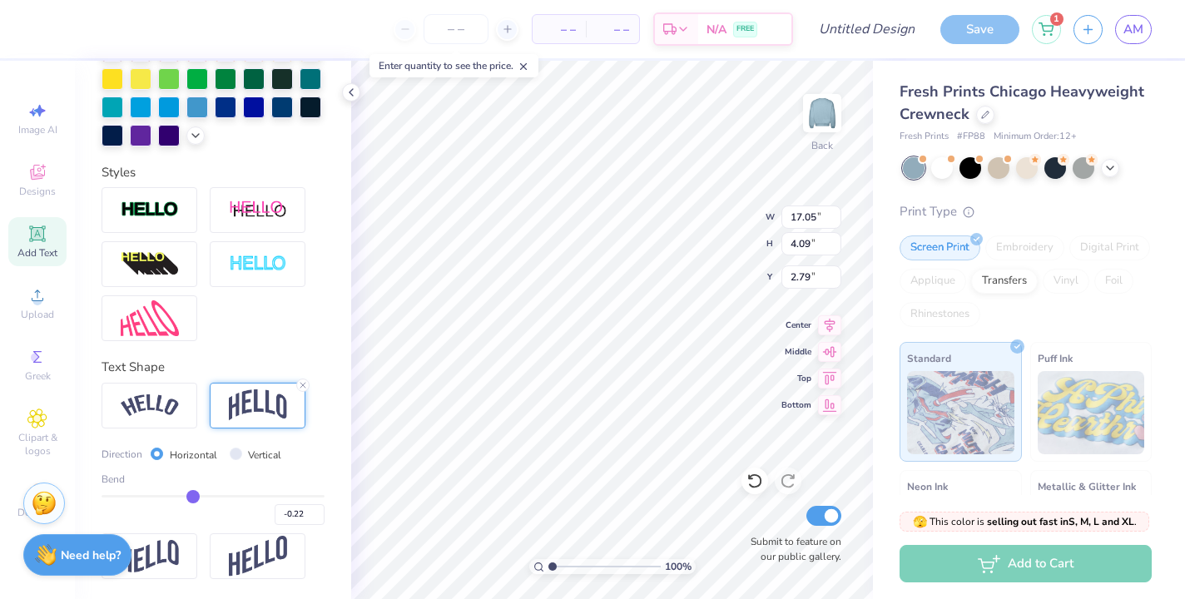
type input "-0.19"
type input "-0.17"
type input "-0.14"
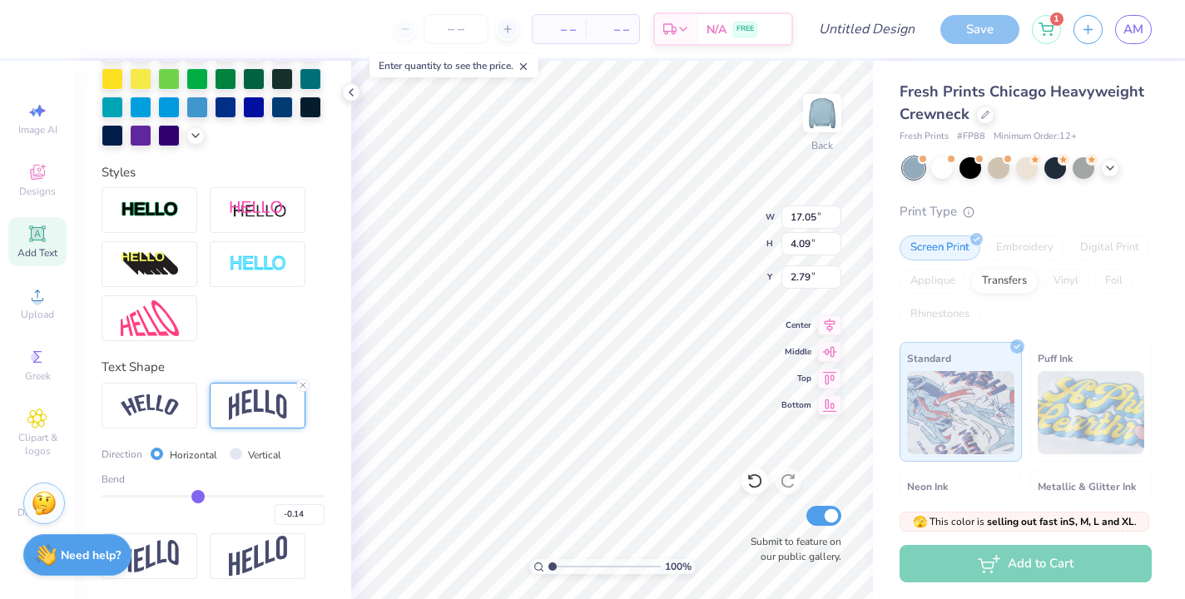
type input "-0.11"
type input "-0.08"
type input "-0.06"
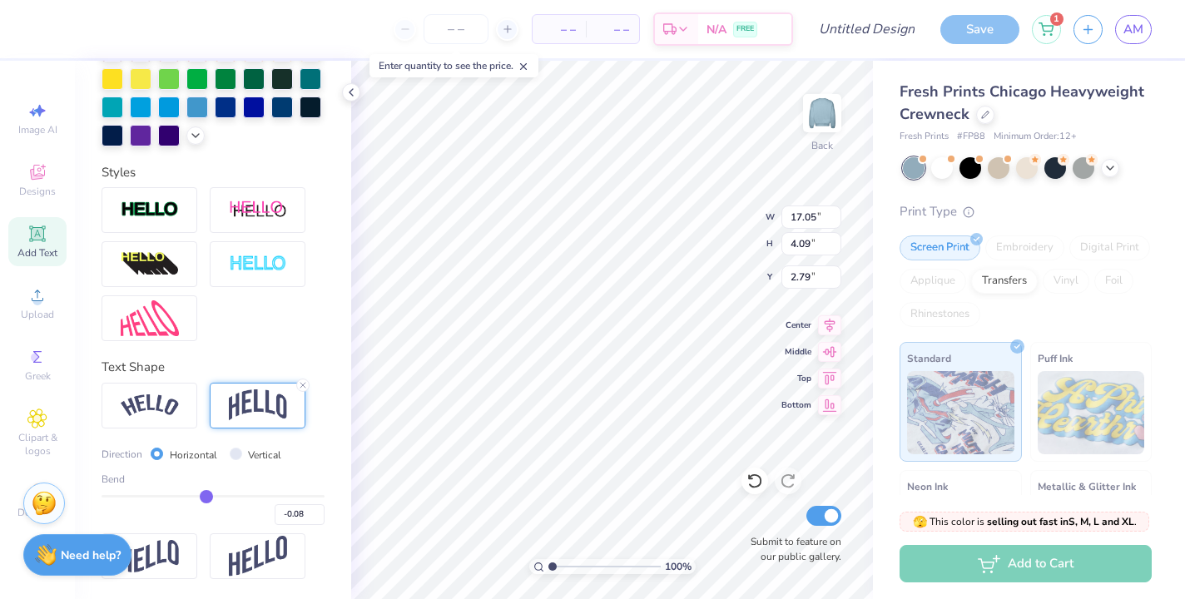
type input "-0.06"
type input "-0.05"
type input "-0.04"
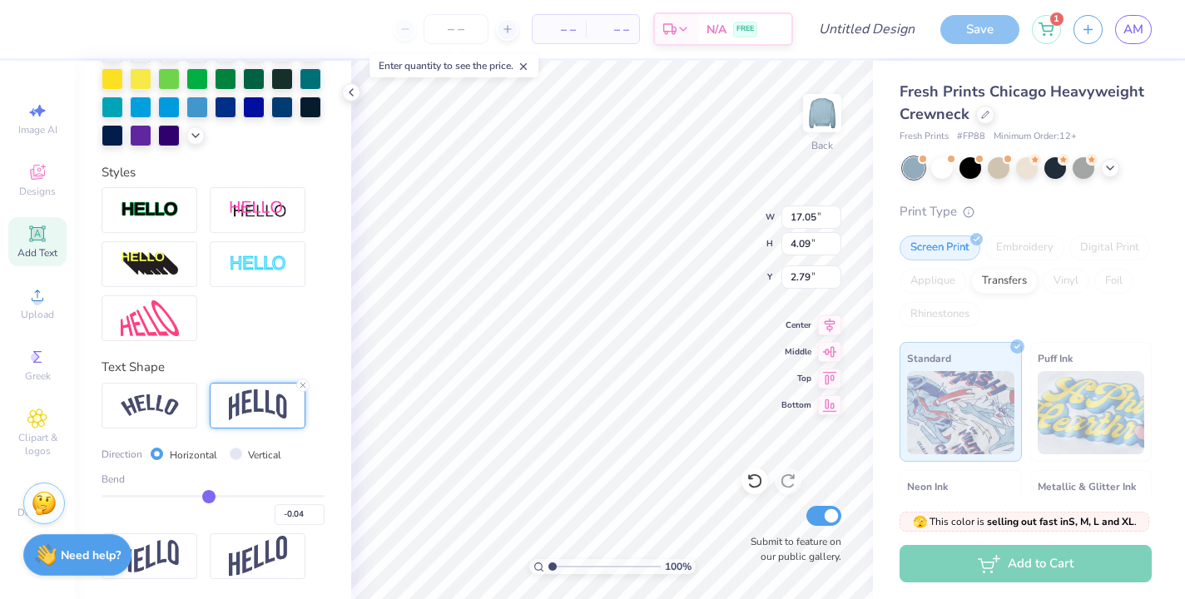
type input "-0.03"
type input "-0.02"
type input "0.01"
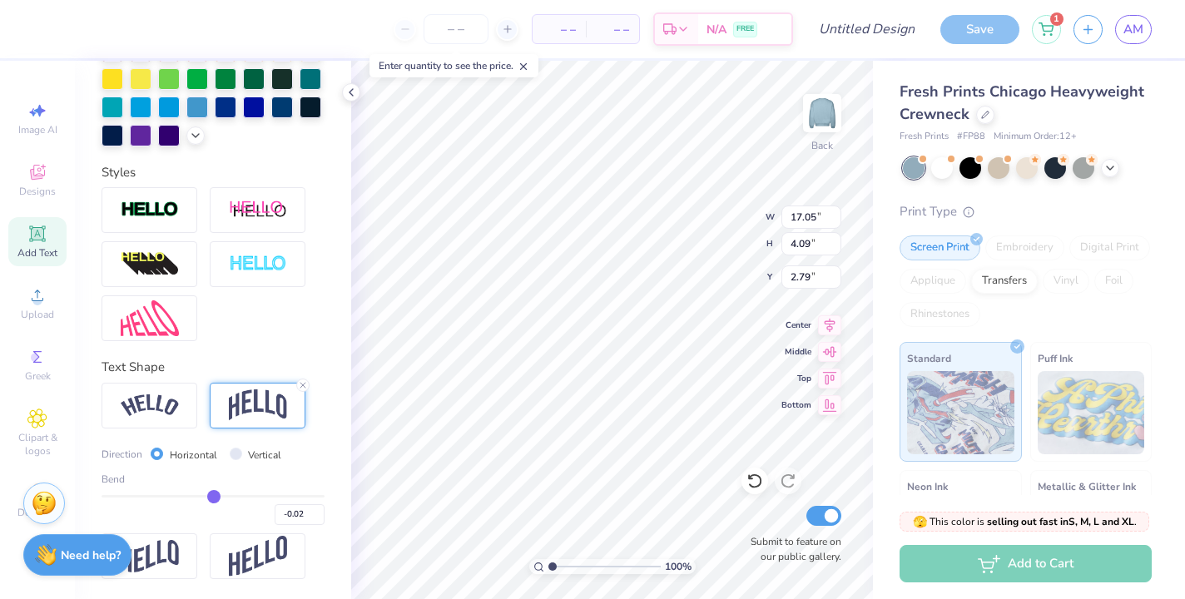
type input "0.01"
type input "0.02"
type input "0.03"
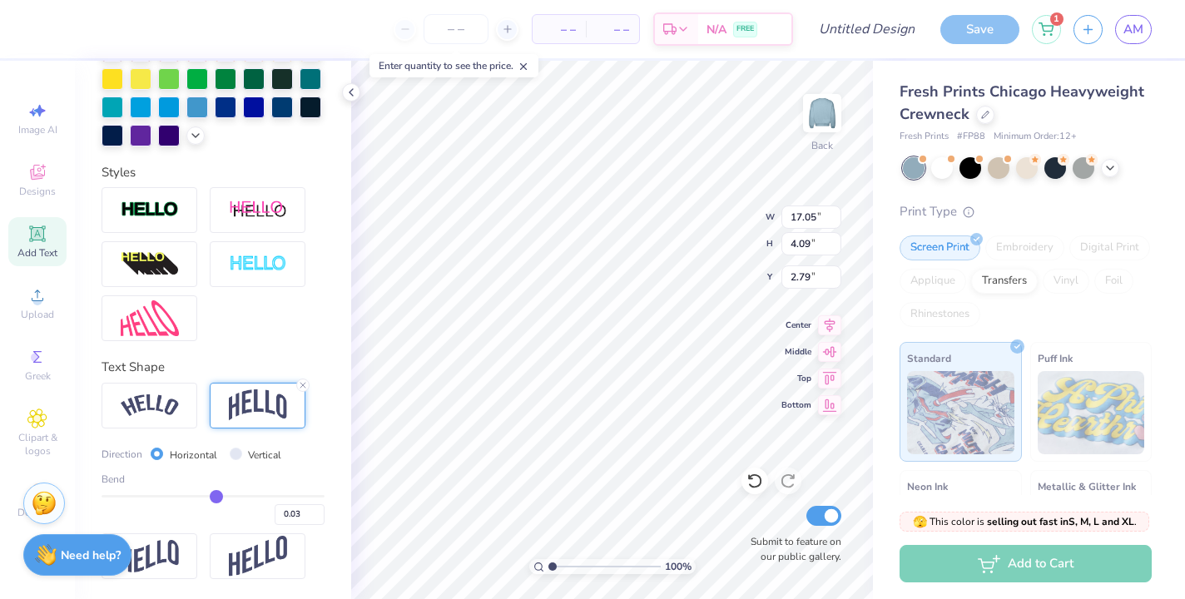
type input "0.04"
type input "0.05"
type input "0.07"
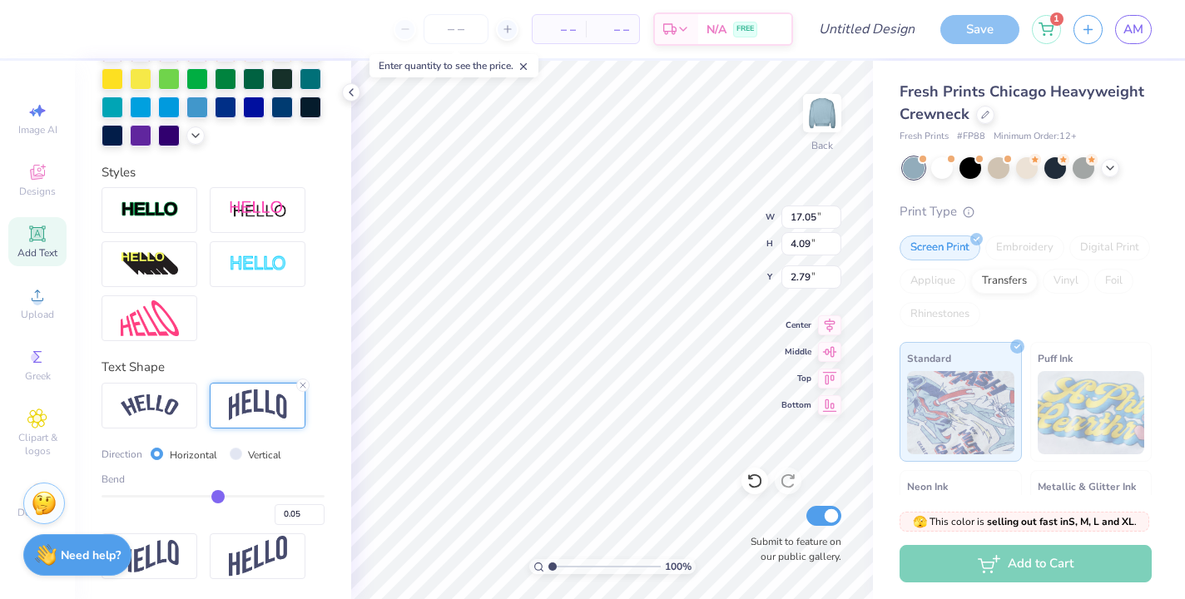
type input "0.07"
drag, startPoint x: 171, startPoint y: 494, endPoint x: 222, endPoint y: 493, distance: 50.8
click at [222, 495] on input "range" at bounding box center [213, 496] width 223 height 2
drag, startPoint x: 226, startPoint y: 493, endPoint x: 246, endPoint y: 493, distance: 20.8
click at [246, 495] on input "range" at bounding box center [213, 496] width 223 height 2
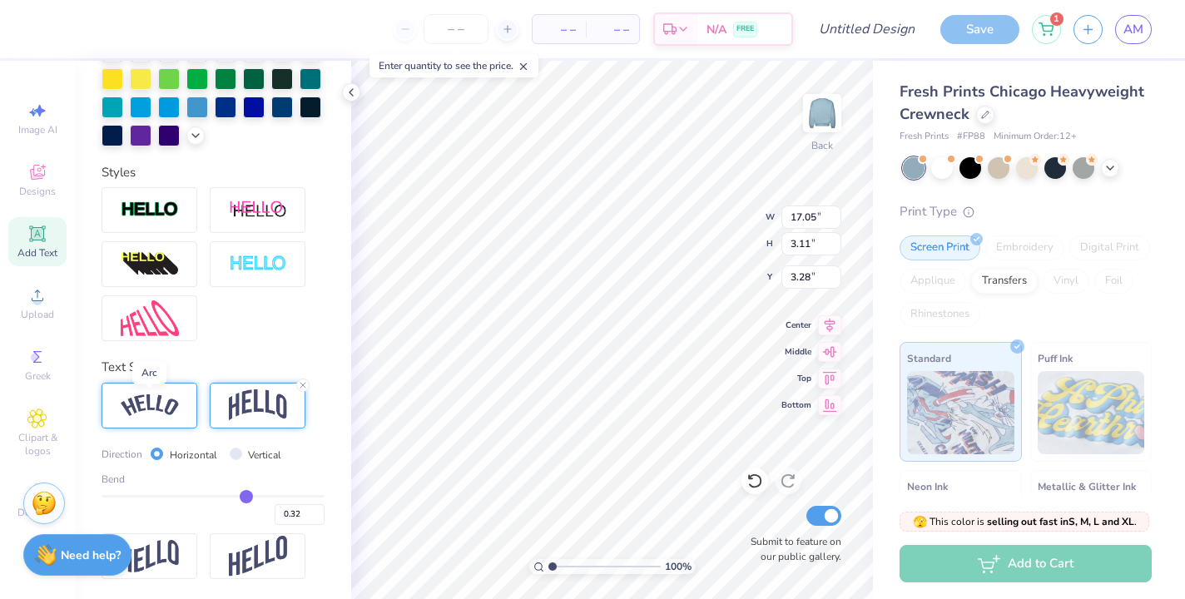
click at [166, 410] on img at bounding box center [150, 406] width 58 height 22
click at [244, 412] on img at bounding box center [258, 406] width 58 height 32
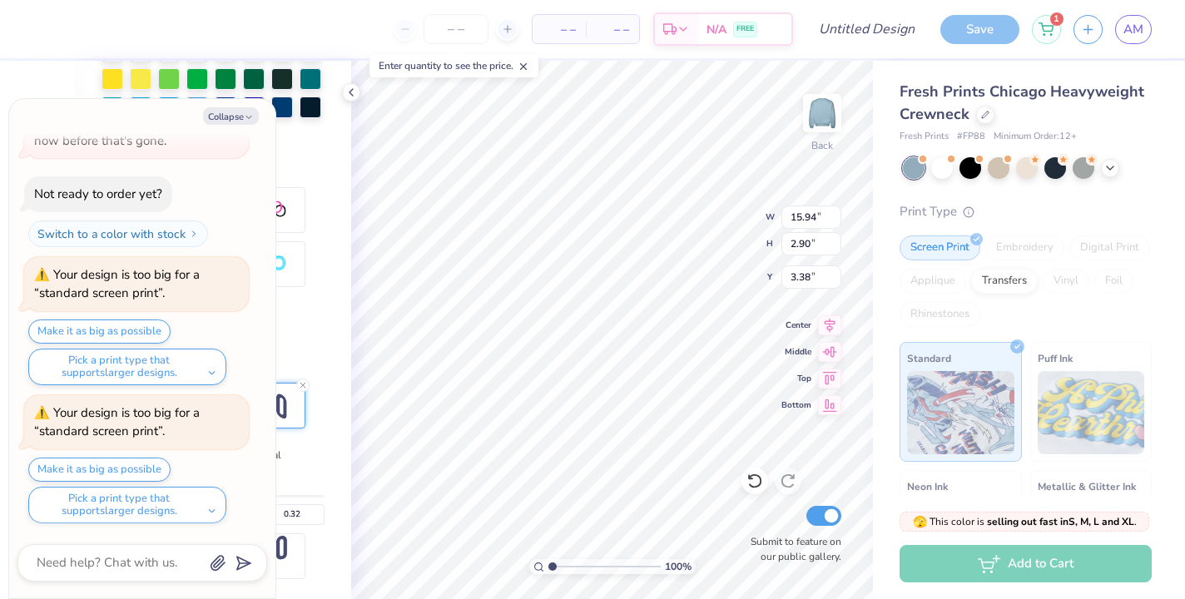
scroll to position [0, 3]
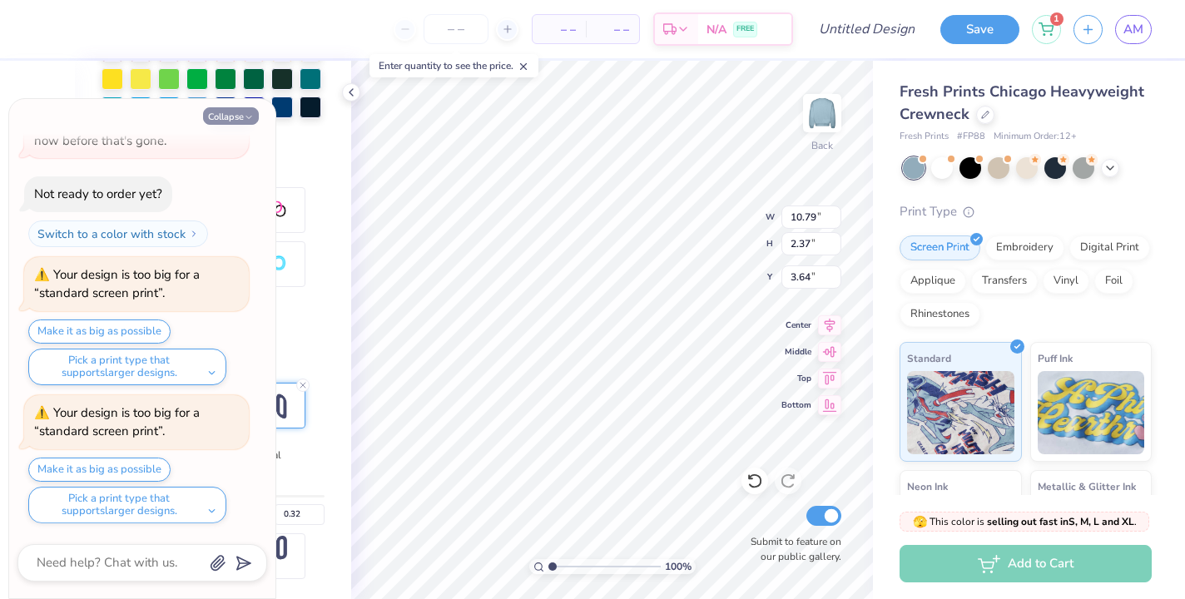
click at [246, 117] on icon "button" at bounding box center [249, 117] width 10 height 10
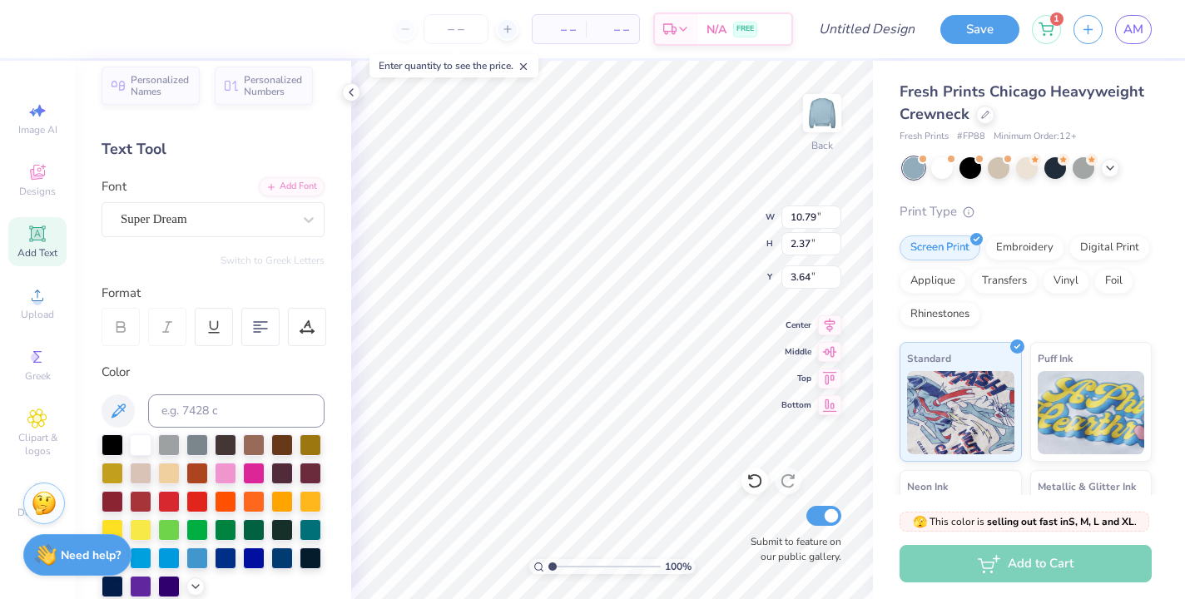
scroll to position [11, 0]
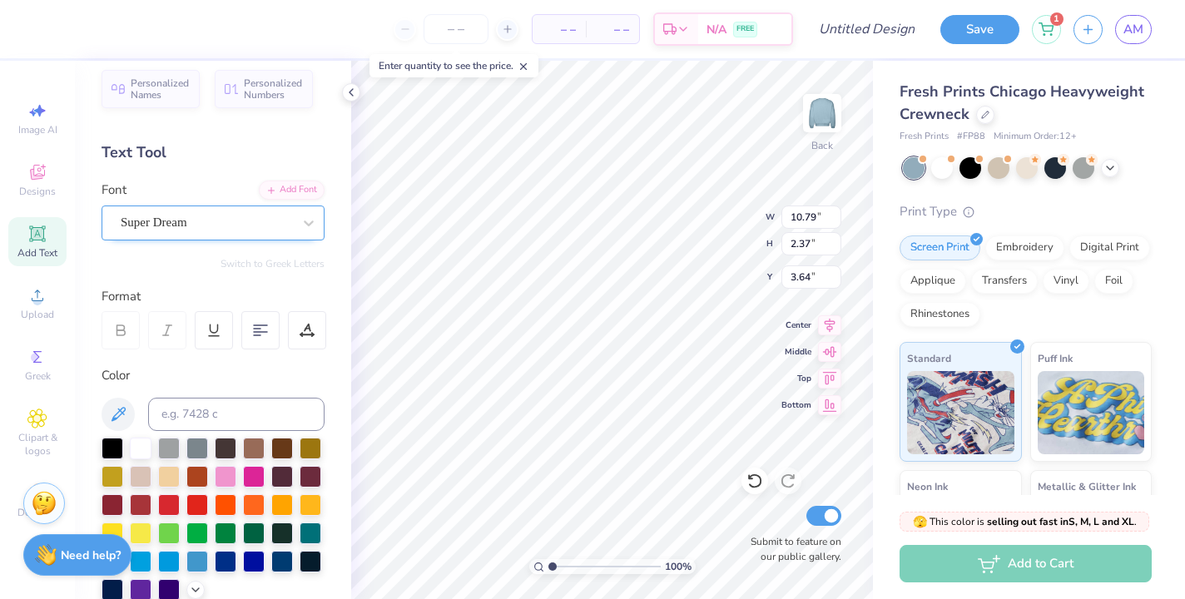
click at [180, 226] on div "Super Dream" at bounding box center [206, 223] width 175 height 26
click at [207, 158] on div "Text Tool" at bounding box center [213, 153] width 223 height 22
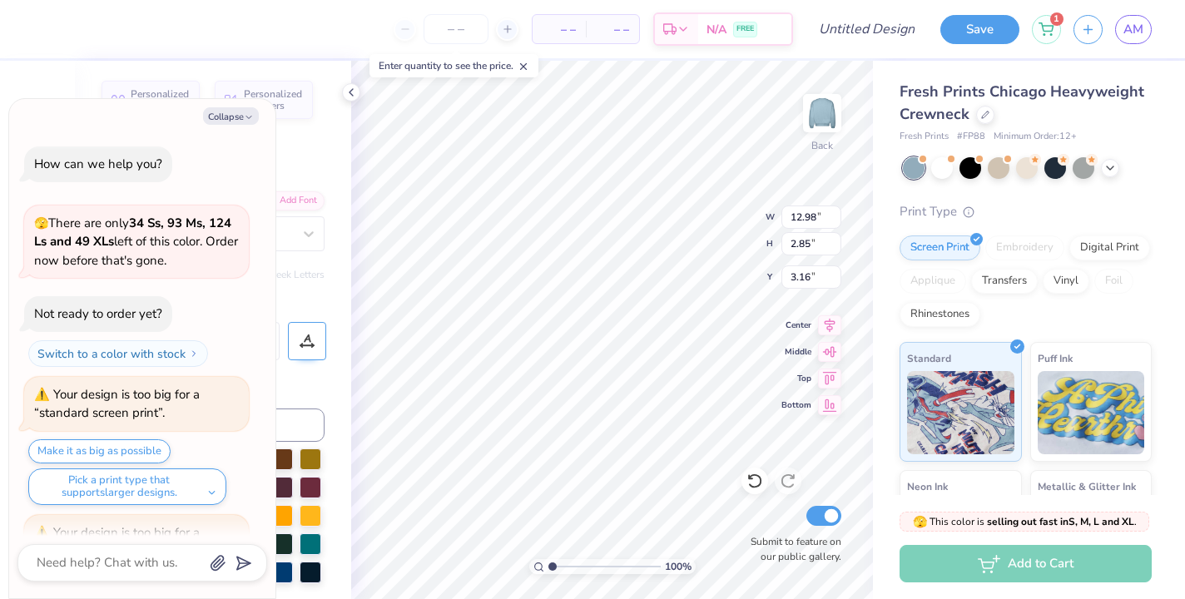
scroll to position [258, 0]
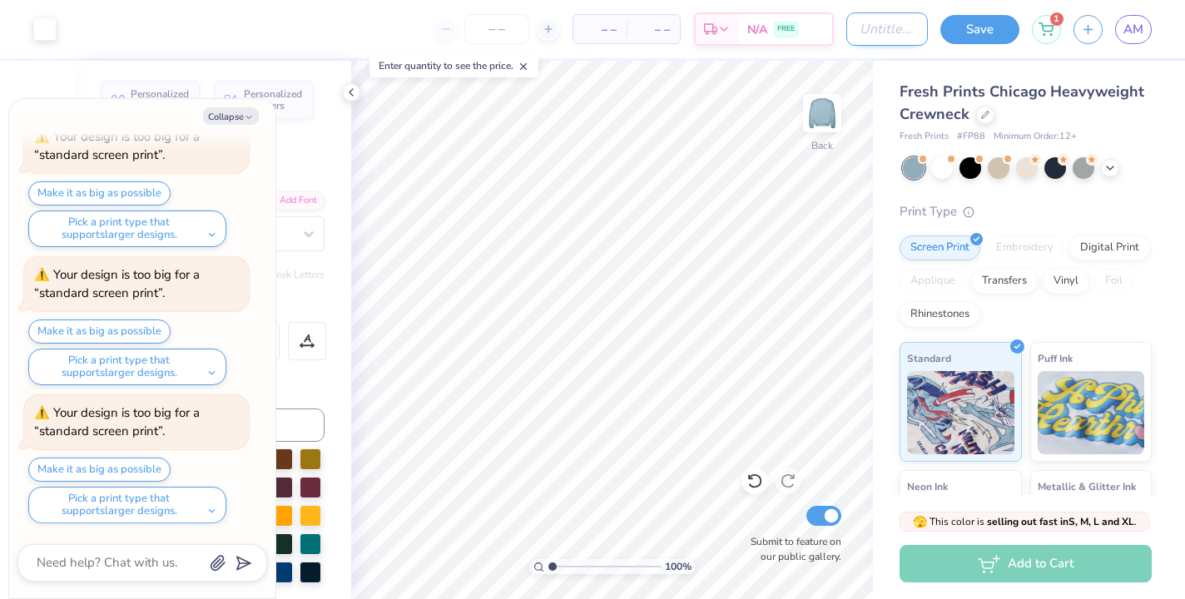
click at [888, 36] on input "Design Title" at bounding box center [888, 28] width 82 height 33
click at [981, 32] on button "Save" at bounding box center [980, 26] width 79 height 29
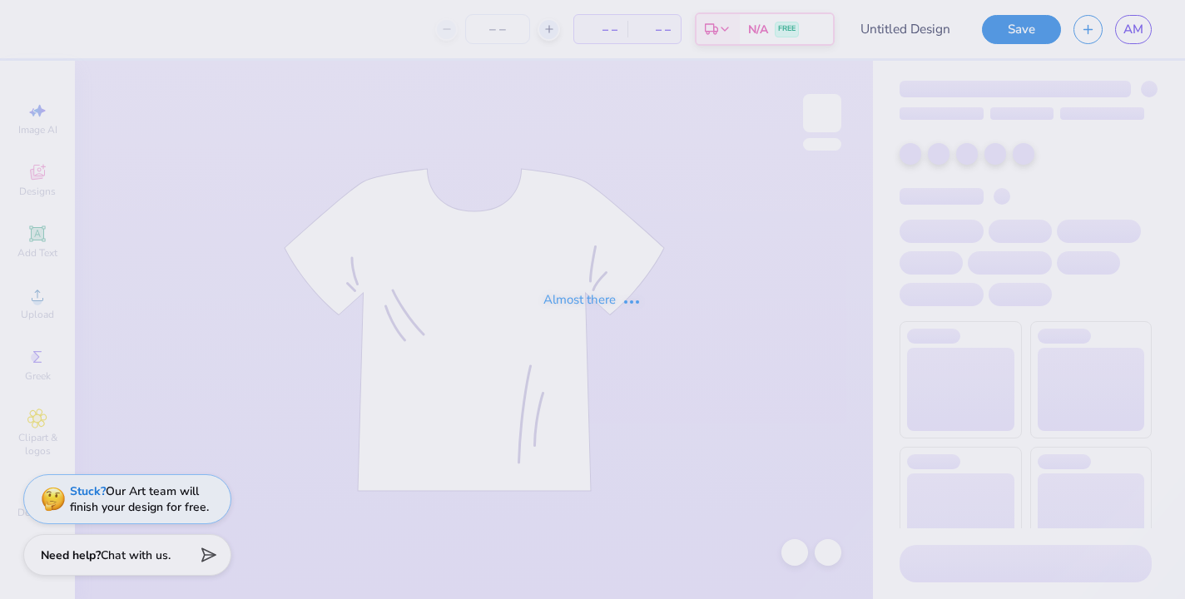
type input "1-800-SSR-26"
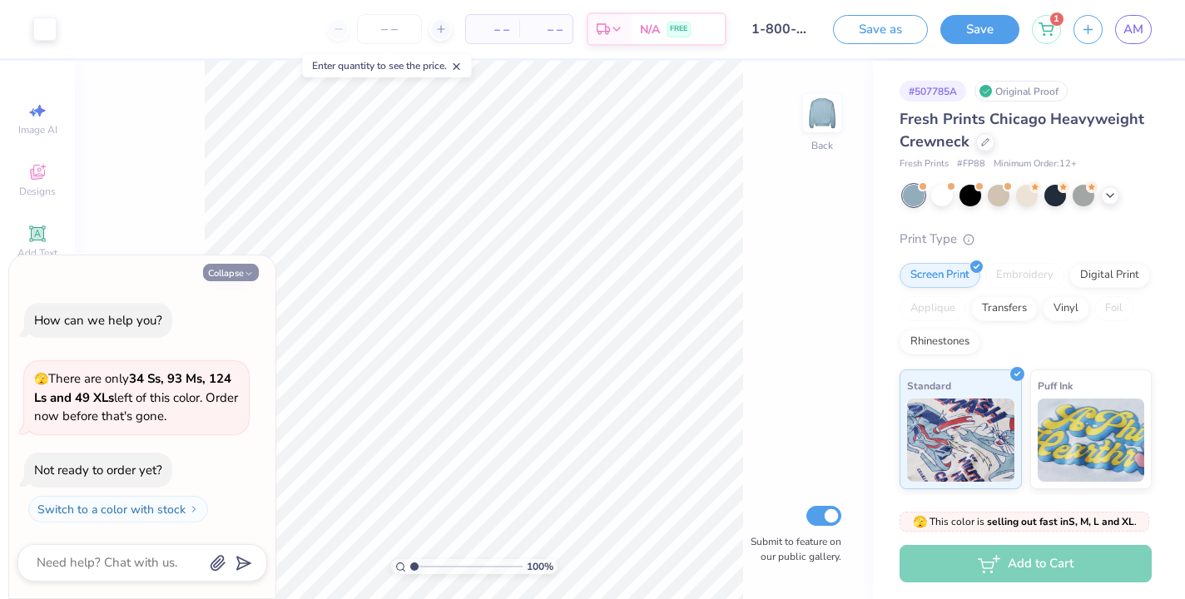
click at [229, 267] on button "Collapse" at bounding box center [231, 272] width 56 height 17
type textarea "x"
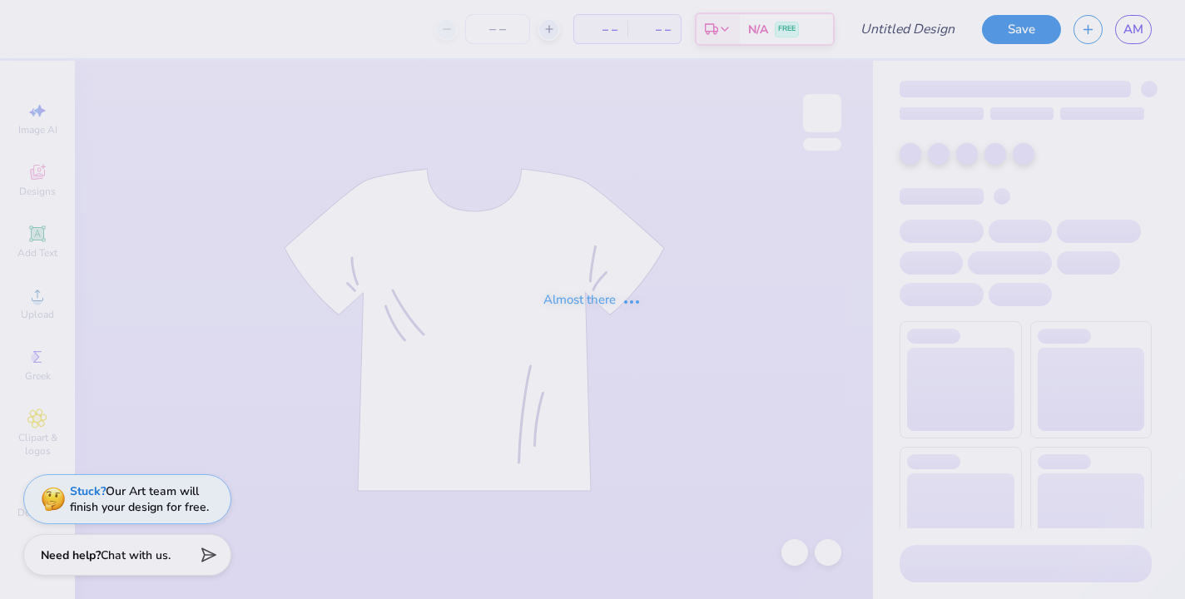
type input "1-800-SSR-26"
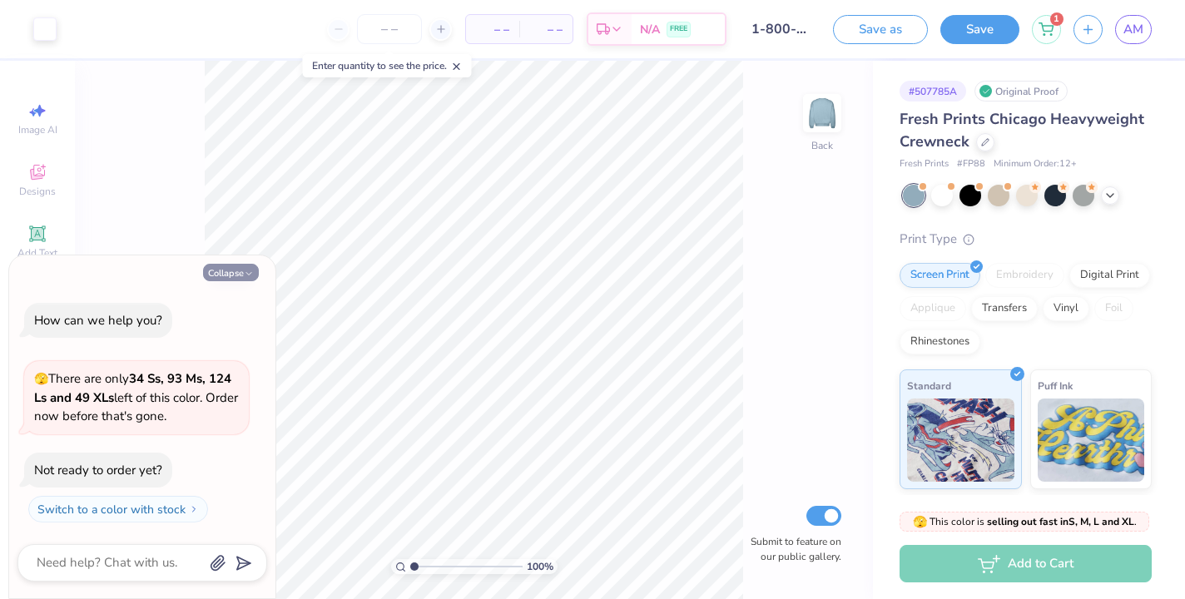
click at [226, 274] on button "Collapse" at bounding box center [231, 272] width 56 height 17
type textarea "x"
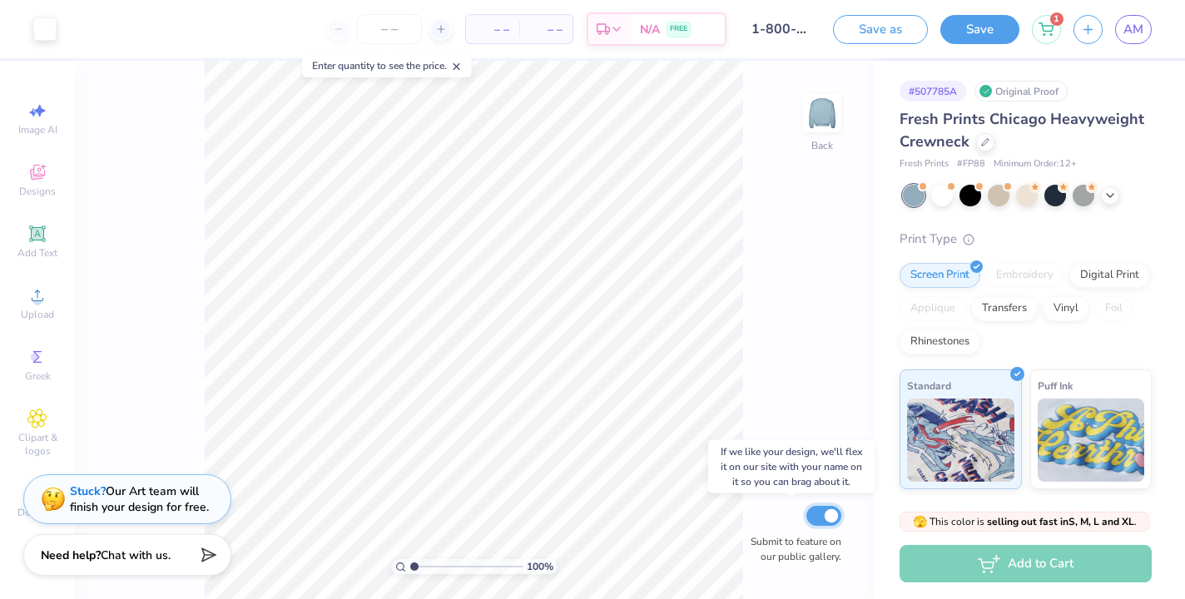
click at [821, 511] on input "Submit to feature on our public gallery." at bounding box center [824, 516] width 35 height 20
checkbox input "false"
click at [788, 356] on div "100 % Back Submit to feature on our public gallery." at bounding box center [474, 330] width 798 height 539
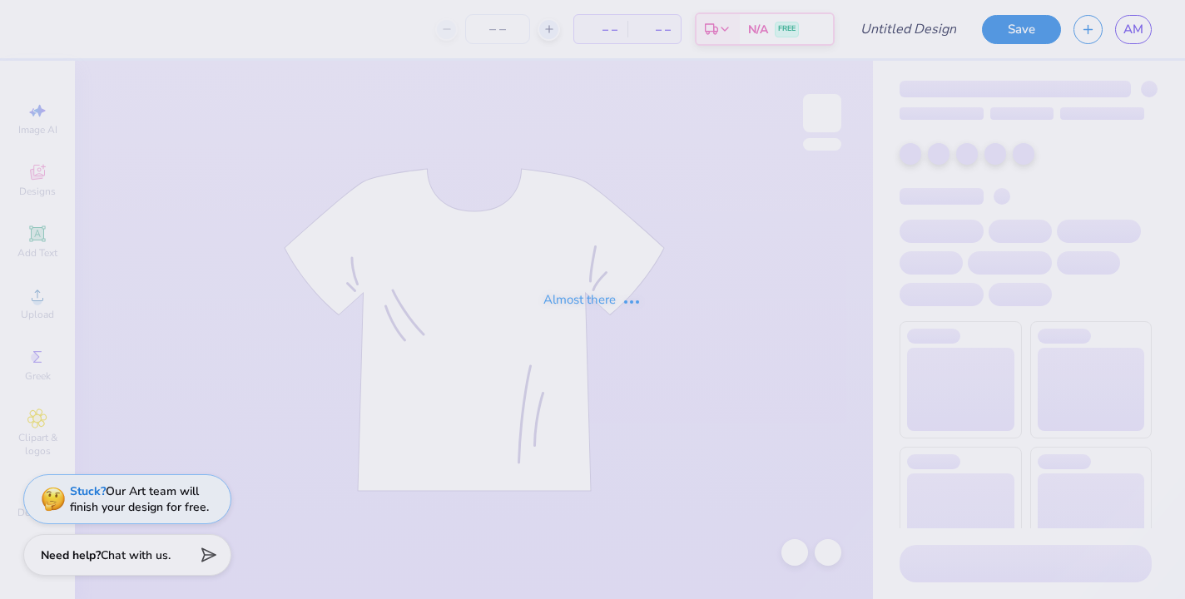
type input "1-800-SSR-26"
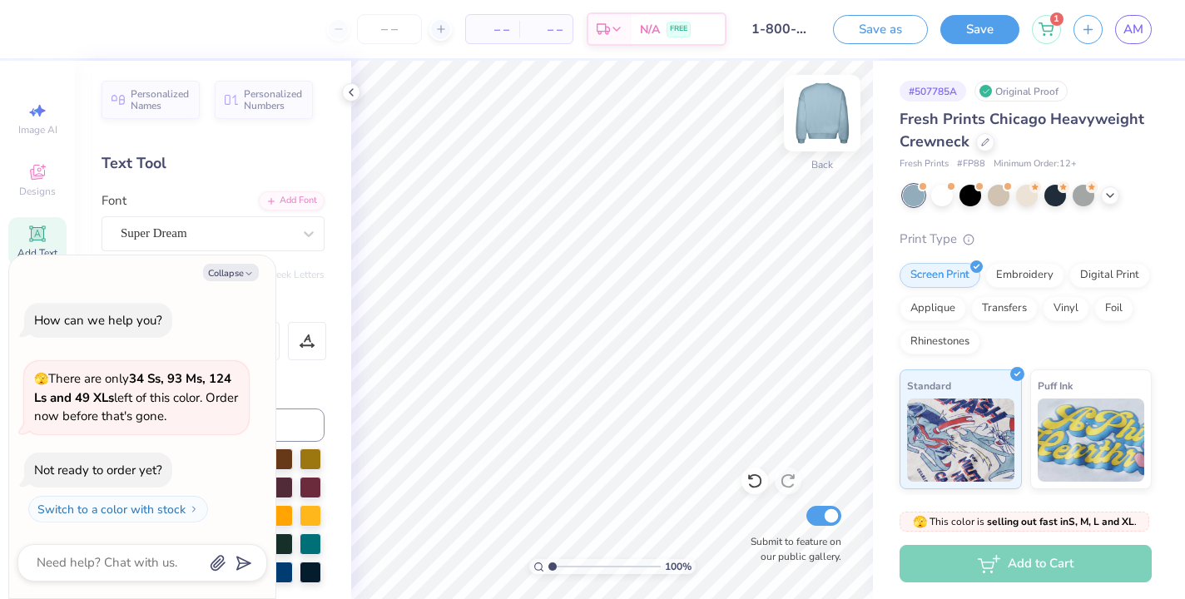
click at [825, 118] on img at bounding box center [822, 113] width 67 height 67
type textarea "x"
click at [826, 509] on input "Submit to feature on our public gallery." at bounding box center [824, 516] width 35 height 20
checkbox input "false"
click at [239, 284] on div "Collapse How can we help you? 🫣 There are only 34 Ss, 93 Ms, 124 Ls and 49 XLs …" at bounding box center [142, 428] width 266 height 344
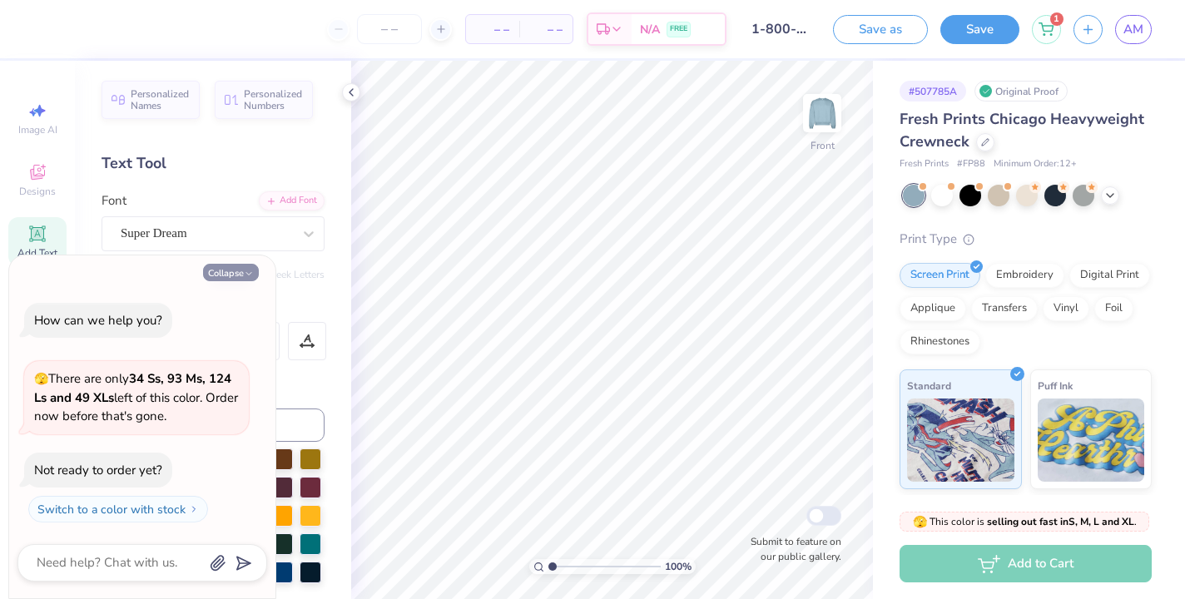
click at [231, 276] on button "Collapse" at bounding box center [231, 272] width 56 height 17
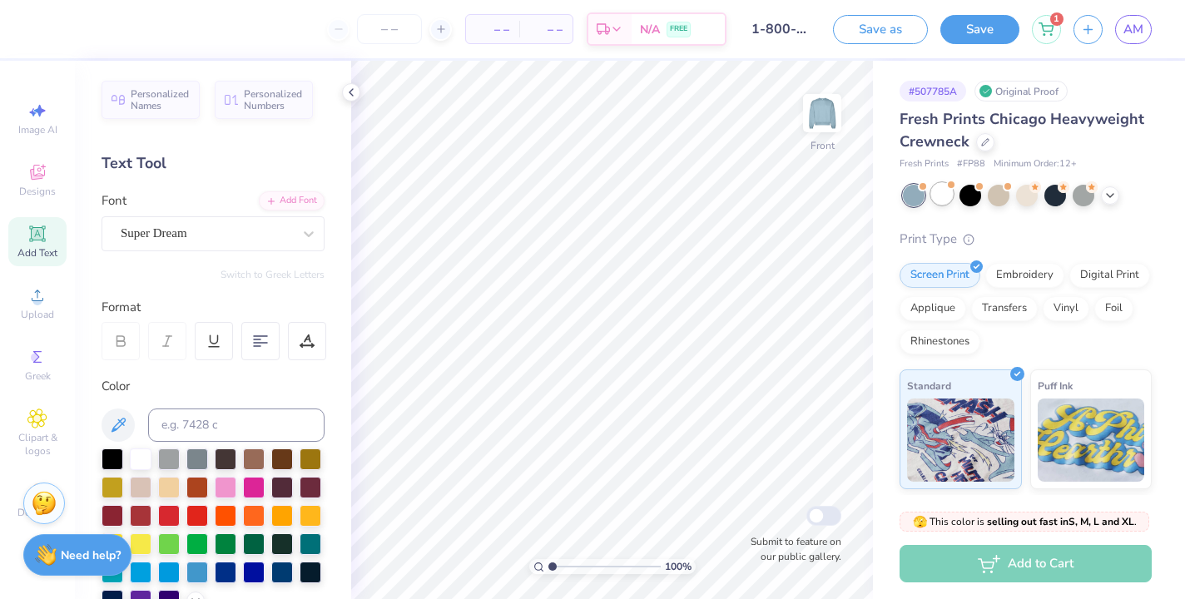
click at [938, 199] on div at bounding box center [943, 194] width 22 height 22
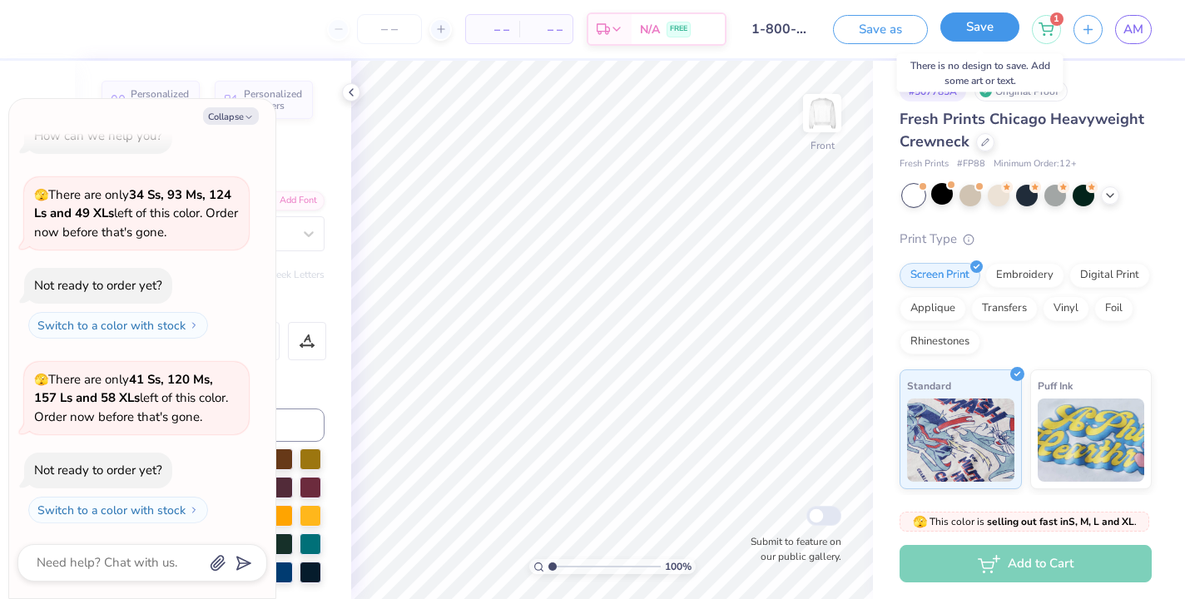
click at [970, 30] on button "Save" at bounding box center [980, 26] width 79 height 29
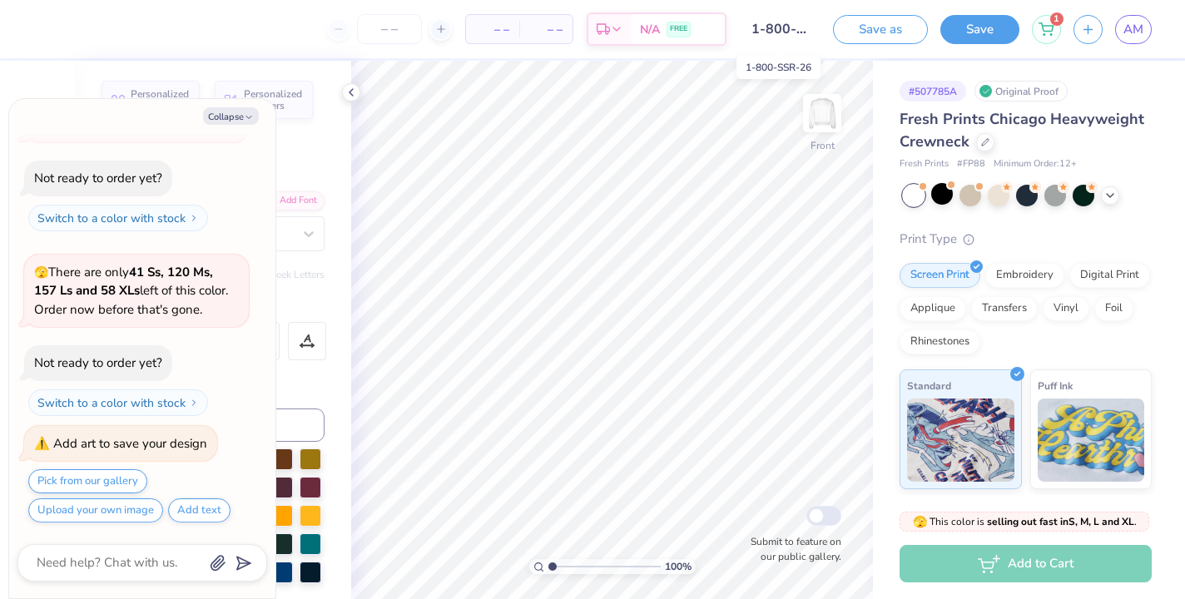
click at [779, 31] on input "1-800-SSR-26" at bounding box center [780, 28] width 82 height 33
click at [773, 29] on input "1-800-SSR-26" at bounding box center [780, 28] width 82 height 33
click at [785, 32] on input "1-800-SSR-26" at bounding box center [780, 28] width 82 height 33
click at [985, 26] on button "Save" at bounding box center [980, 26] width 79 height 29
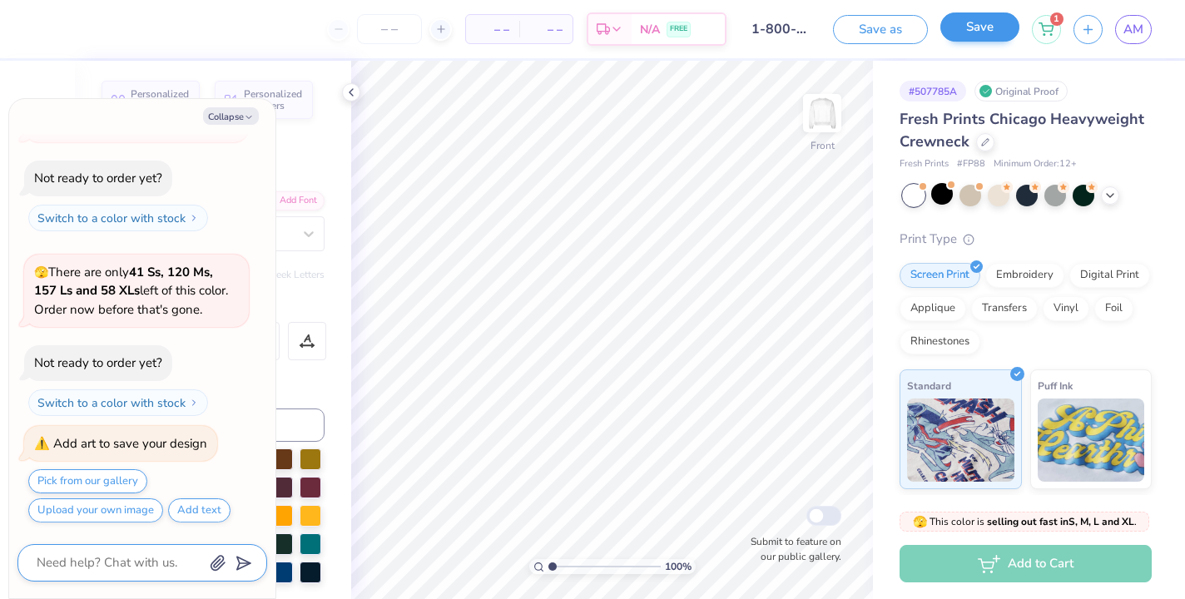
scroll to position [242, 0]
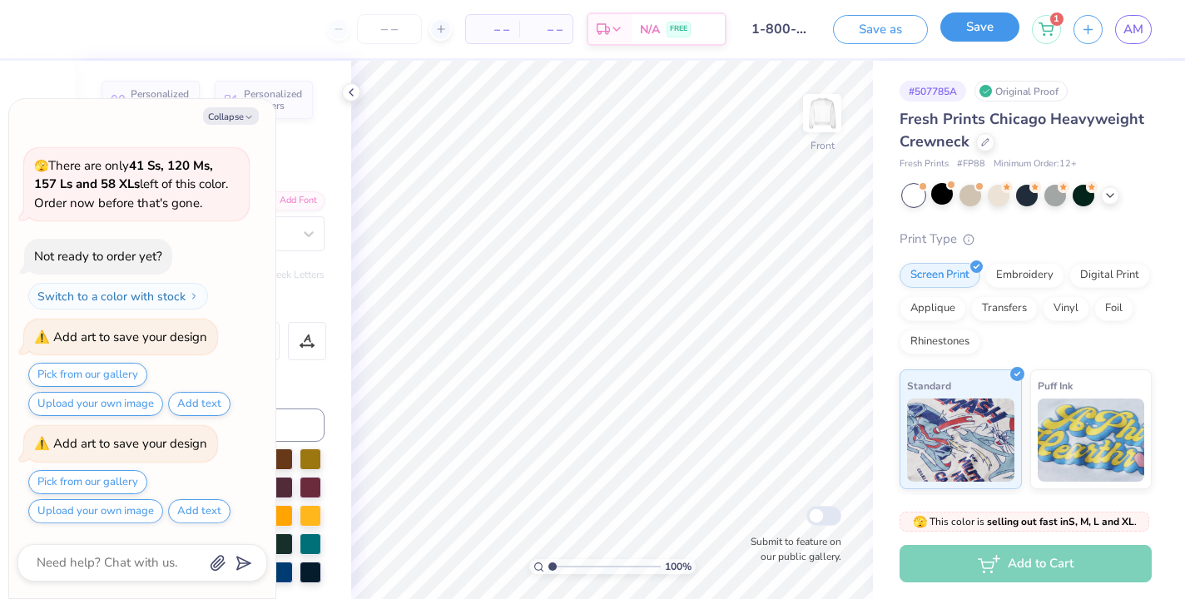
click at [985, 26] on button "Save" at bounding box center [980, 26] width 79 height 29
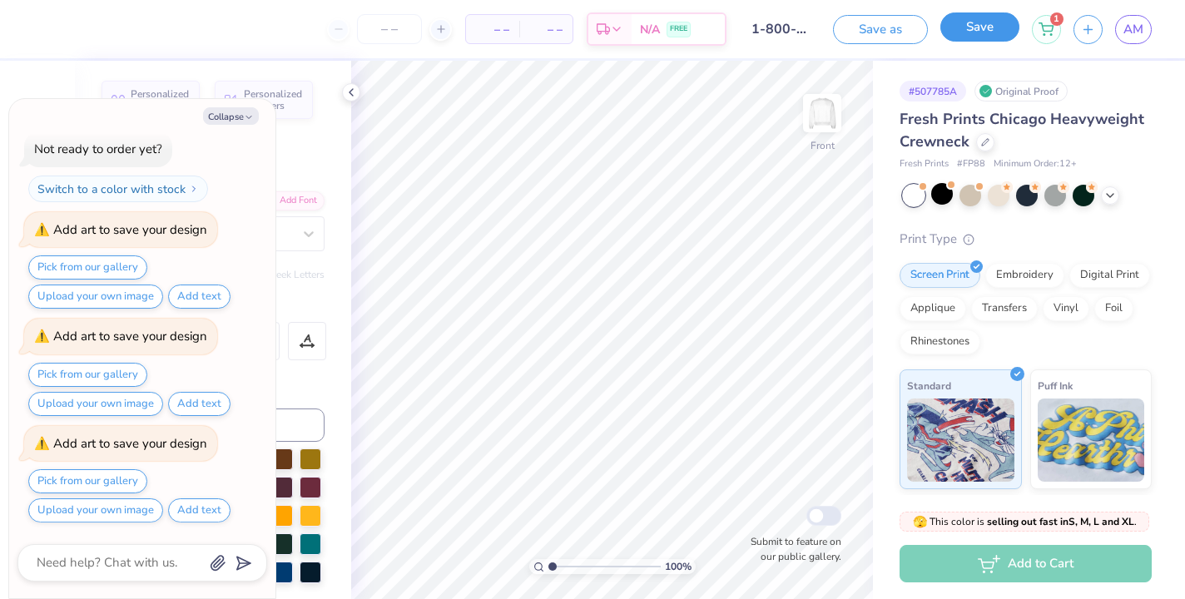
click at [985, 26] on button "Save" at bounding box center [980, 26] width 79 height 29
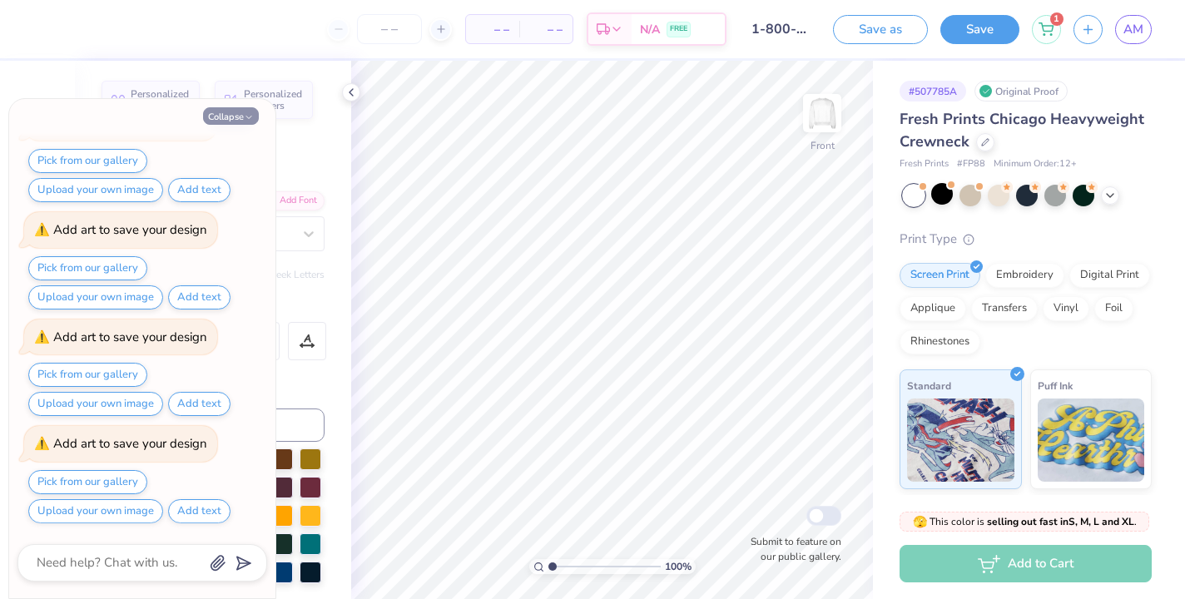
click at [253, 113] on icon "button" at bounding box center [249, 117] width 10 height 10
type textarea "x"
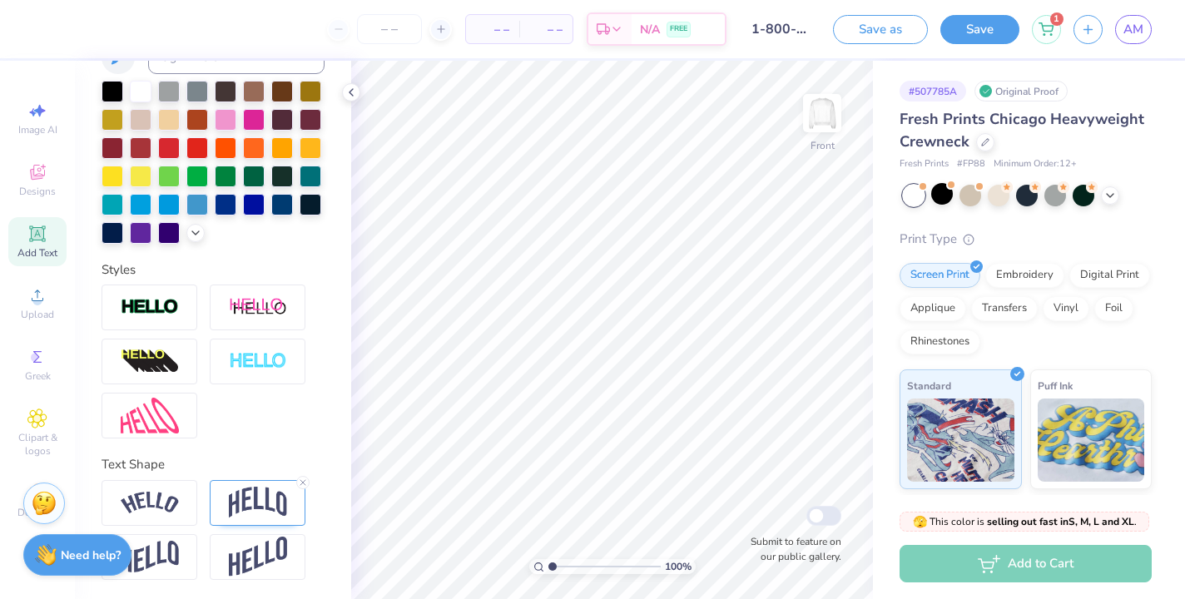
scroll to position [0, 0]
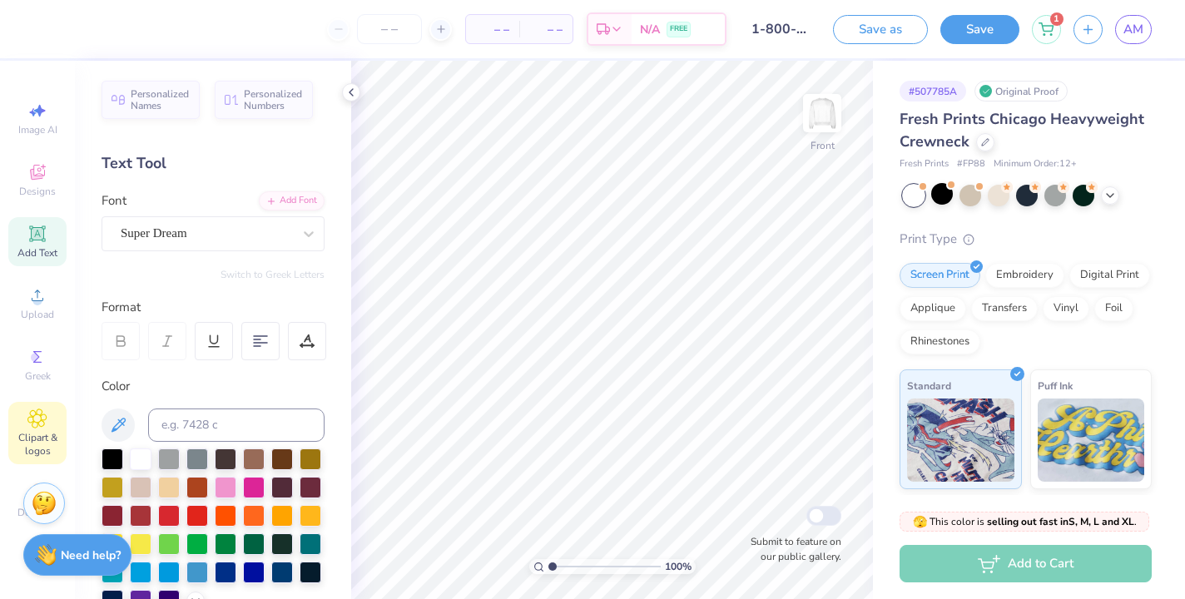
click at [32, 431] on span "Clipart & logos" at bounding box center [37, 444] width 58 height 27
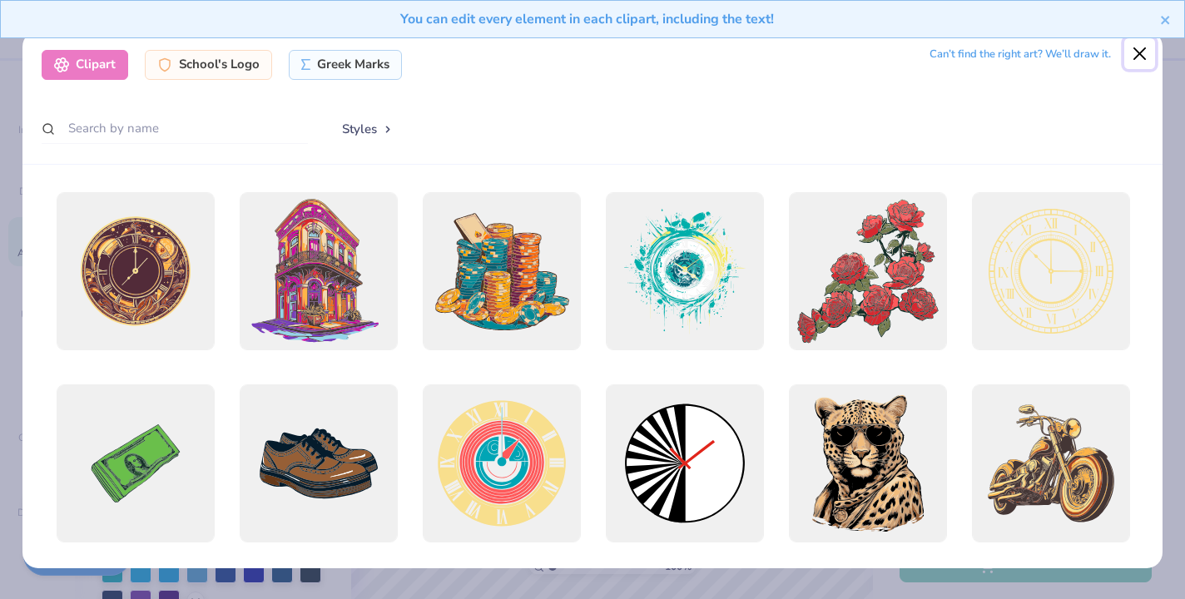
click at [1130, 52] on button "Close" at bounding box center [1141, 54] width 32 height 32
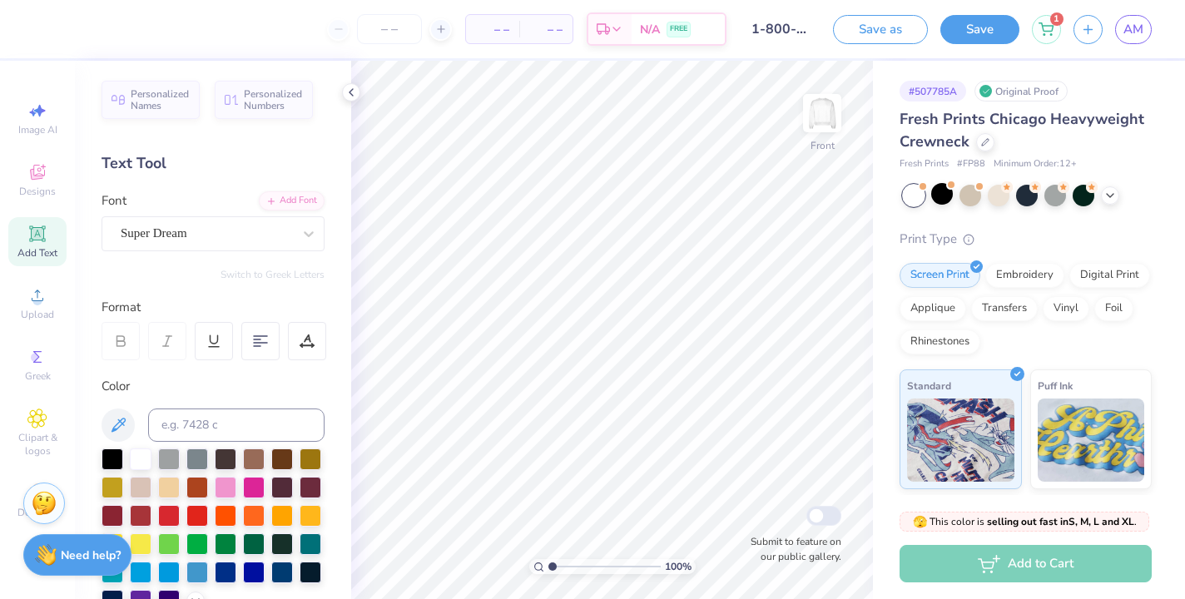
click at [44, 211] on div "Image AI Designs Add Text Upload Greek Clipart & logos Decorate" at bounding box center [37, 310] width 58 height 432
click at [37, 190] on span "Designs" at bounding box center [37, 191] width 37 height 13
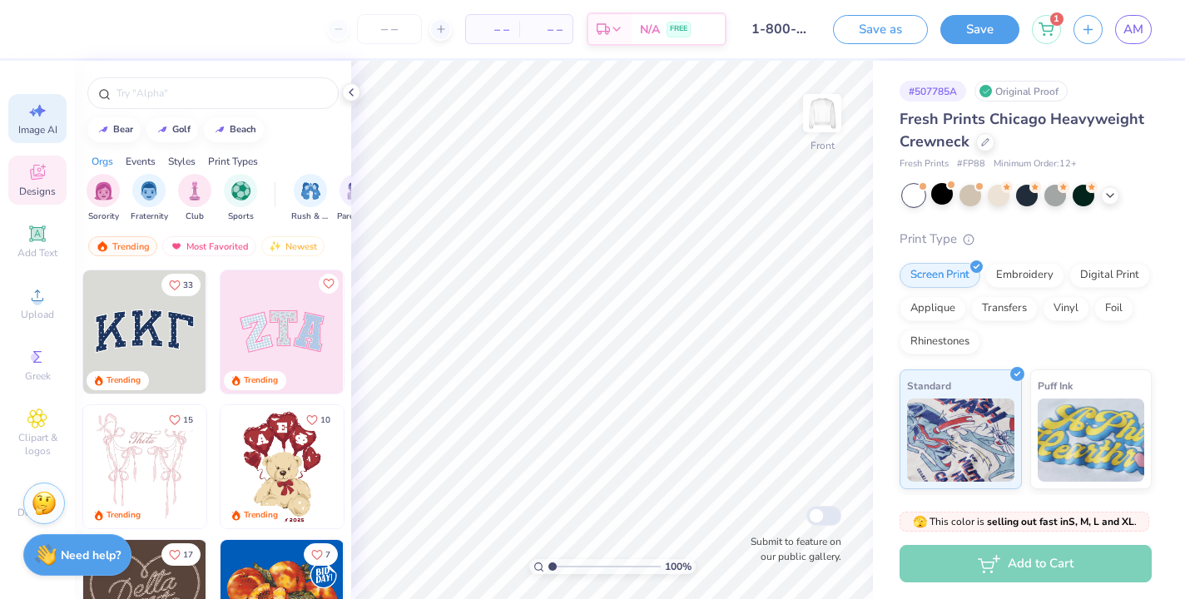
click at [35, 117] on icon at bounding box center [37, 111] width 20 height 20
select select "4"
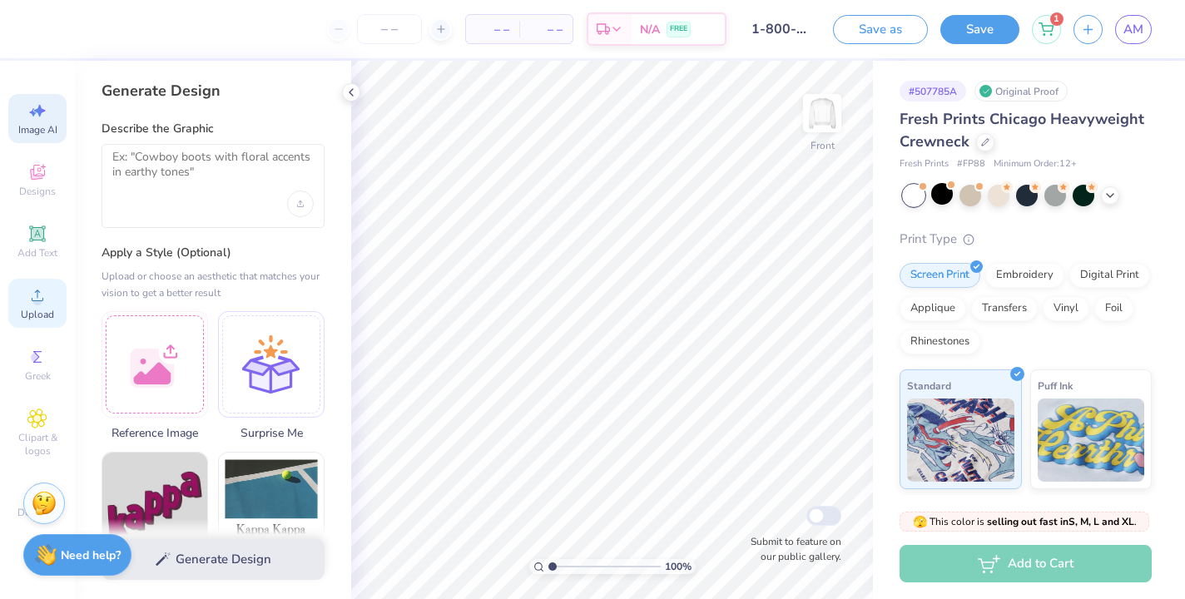
click at [17, 291] on div "Upload" at bounding box center [37, 303] width 58 height 49
click at [77, 233] on div "Generate Design Describe the Graphic Apply a Style (Optional) Upload or choose …" at bounding box center [213, 330] width 276 height 539
click at [54, 233] on div "Add Text" at bounding box center [37, 241] width 58 height 49
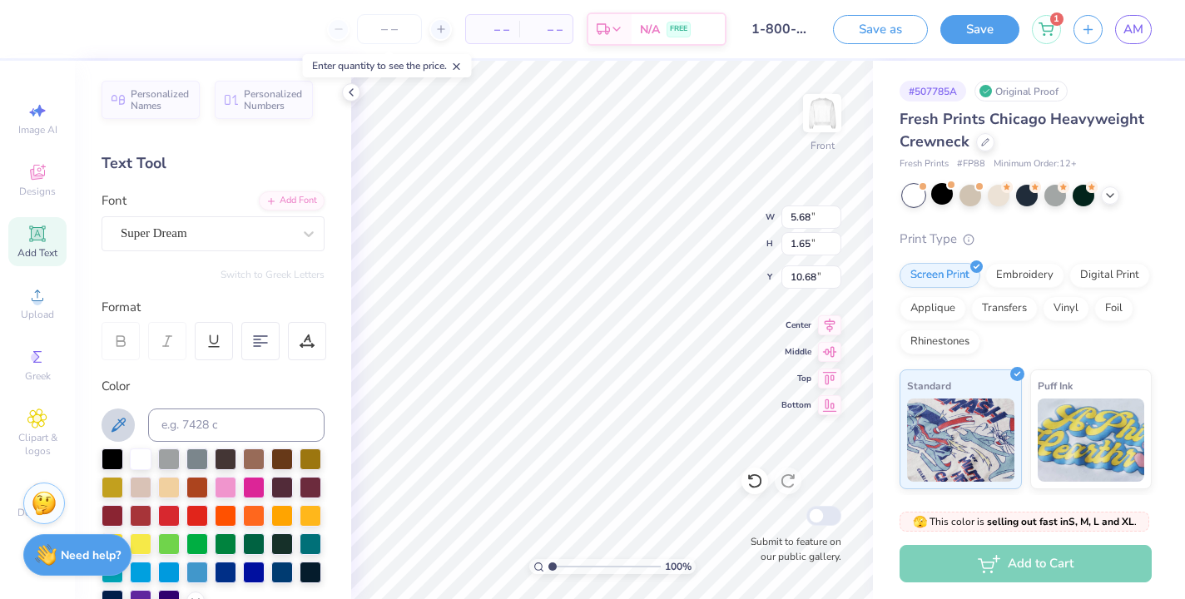
click at [117, 416] on icon at bounding box center [118, 425] width 20 height 20
click at [112, 420] on icon at bounding box center [118, 425] width 20 height 20
type input "8.39"
click at [772, 32] on input "1-800-SSR-26" at bounding box center [780, 28] width 82 height 33
click at [772, 28] on input "1-800-SSR-26" at bounding box center [780, 28] width 82 height 33
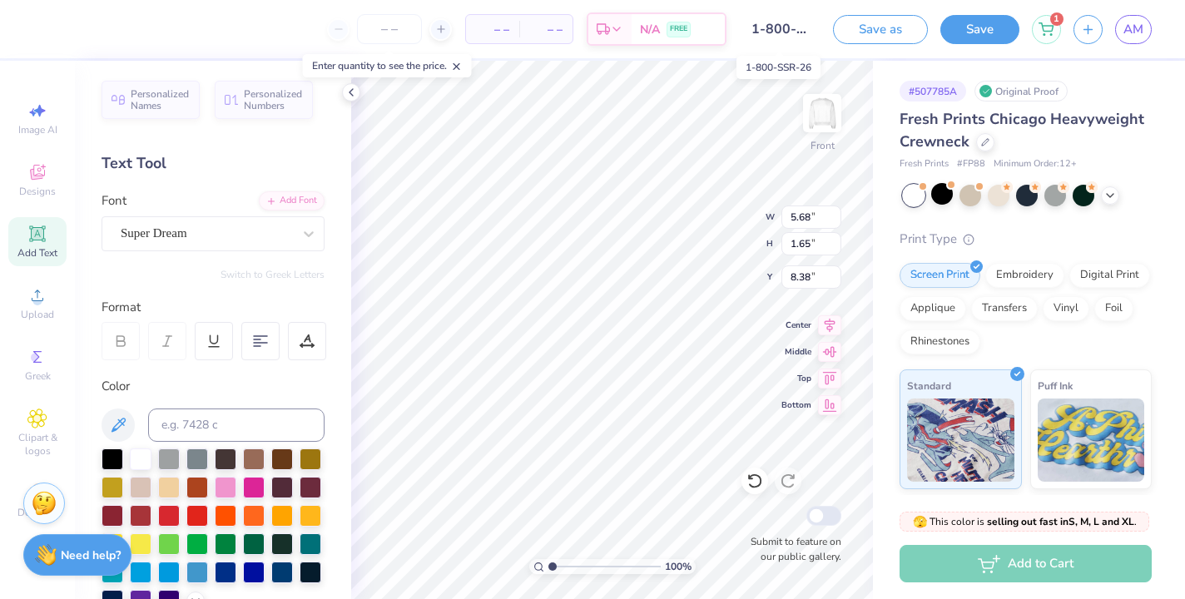
click at [772, 28] on input "1-800-SSR-26" at bounding box center [780, 28] width 82 height 33
click at [805, 33] on input "1-800-SSR-26" at bounding box center [780, 28] width 82 height 33
click at [785, 28] on input "1-800-SSR-26" at bounding box center [780, 28] width 82 height 33
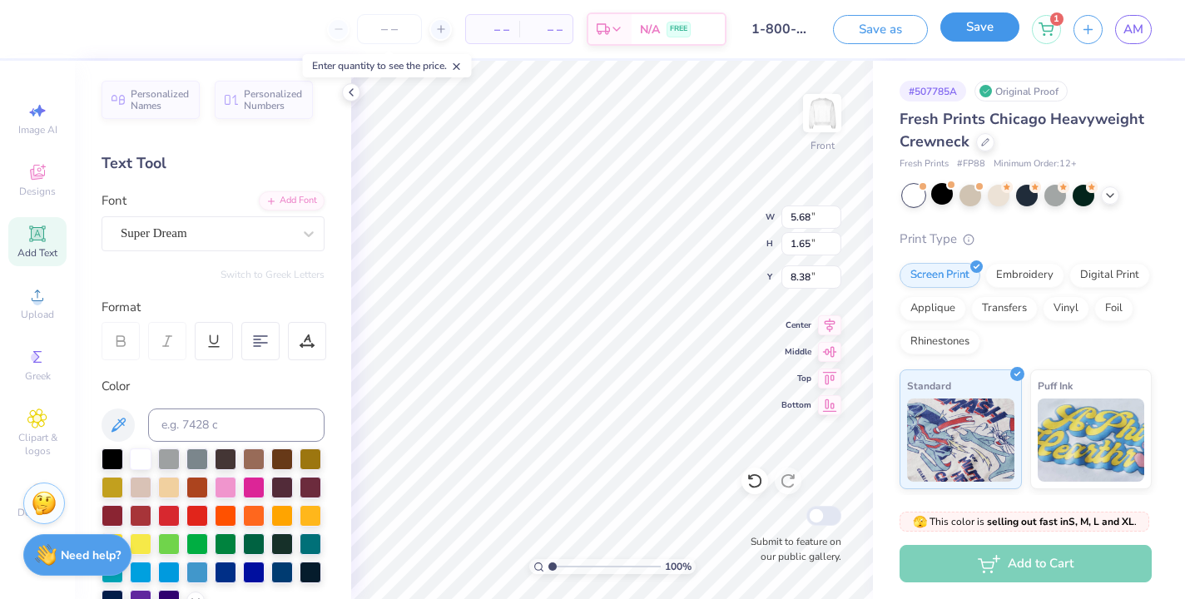
click at [967, 32] on button "Save" at bounding box center [980, 26] width 79 height 29
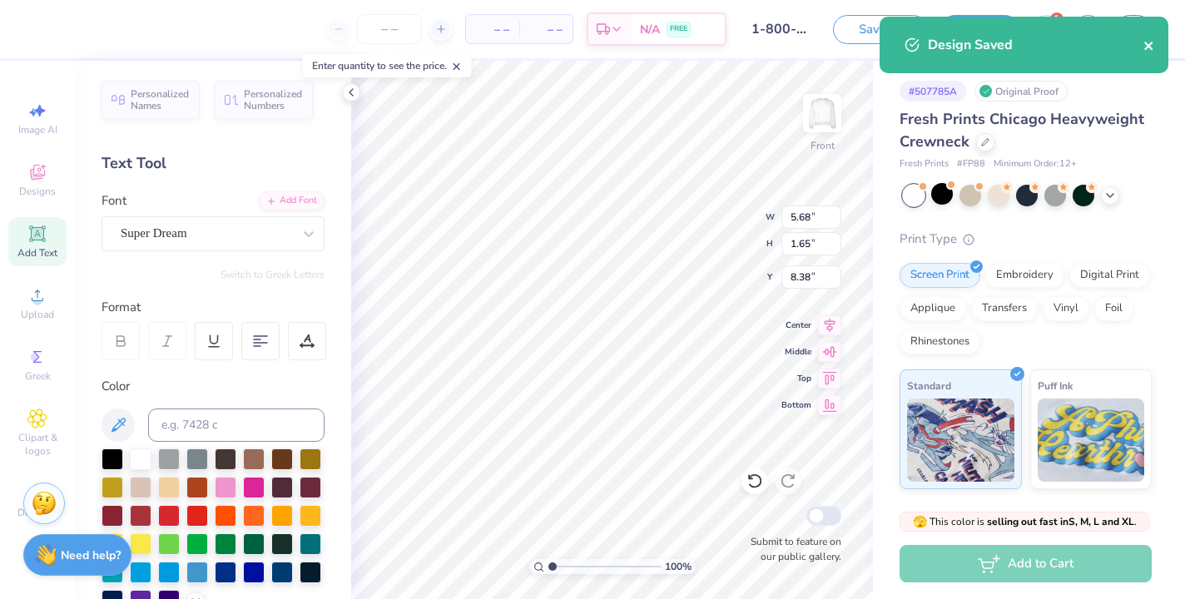
click at [1146, 48] on icon "close" at bounding box center [1149, 46] width 8 height 8
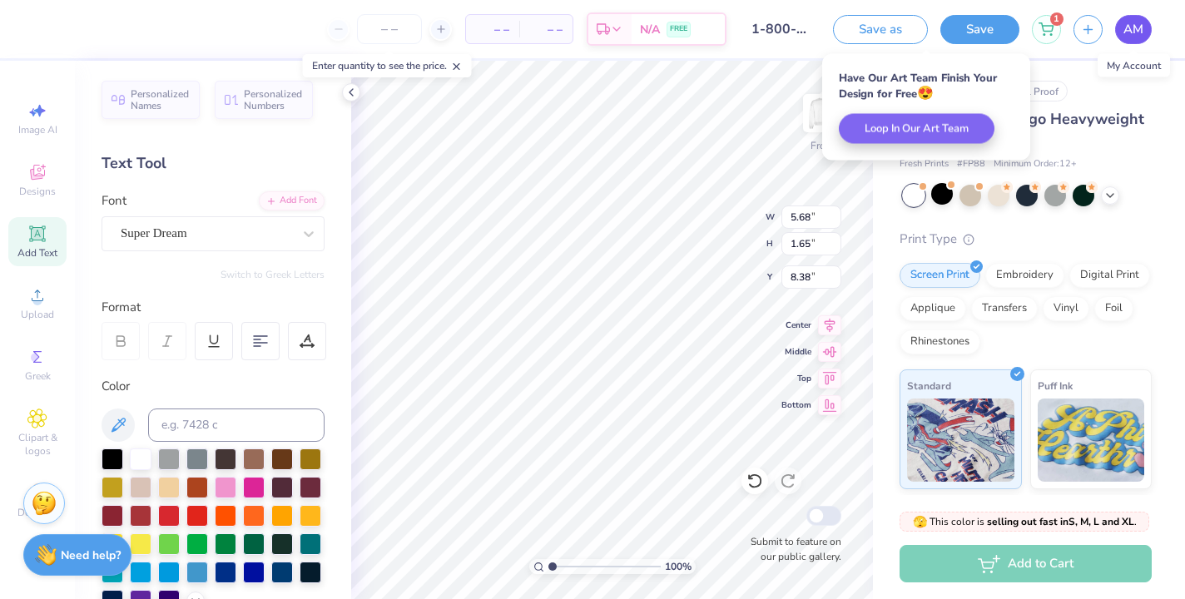
click at [1127, 28] on span "AM" at bounding box center [1134, 29] width 20 height 19
